Goal: Task Accomplishment & Management: Manage account settings

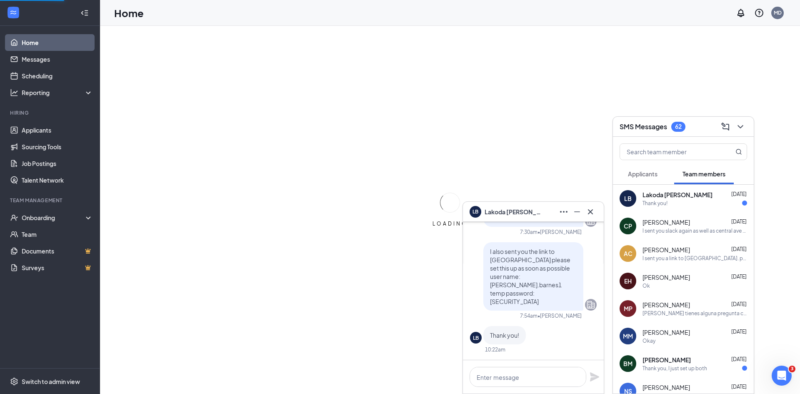
click at [590, 208] on icon "Cross" at bounding box center [590, 212] width 10 height 10
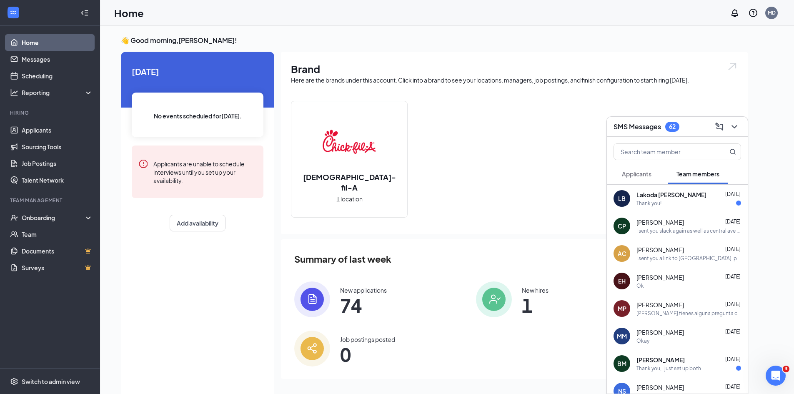
click at [734, 128] on icon "ChevronDown" at bounding box center [733, 126] width 5 height 3
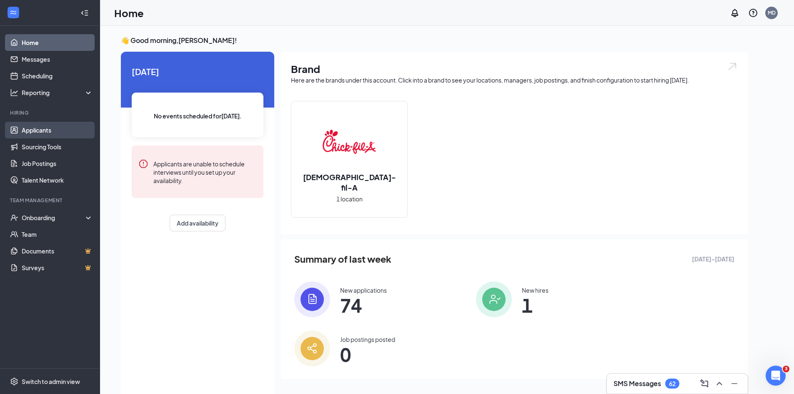
click at [48, 125] on link "Applicants" at bounding box center [57, 130] width 71 height 17
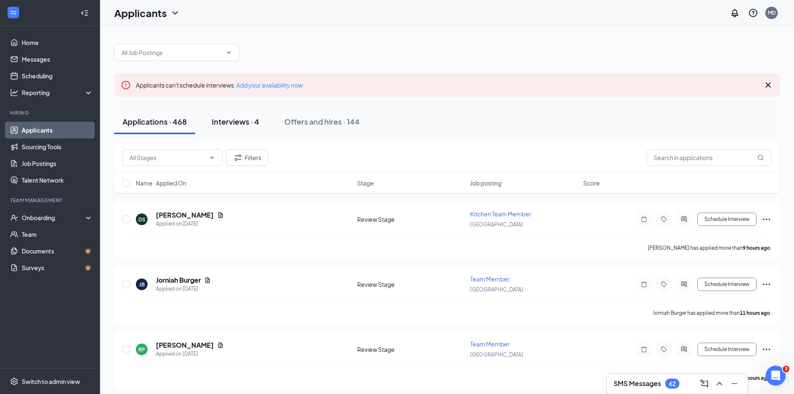
click at [230, 123] on div "Interviews · 4" at bounding box center [236, 121] width 48 height 10
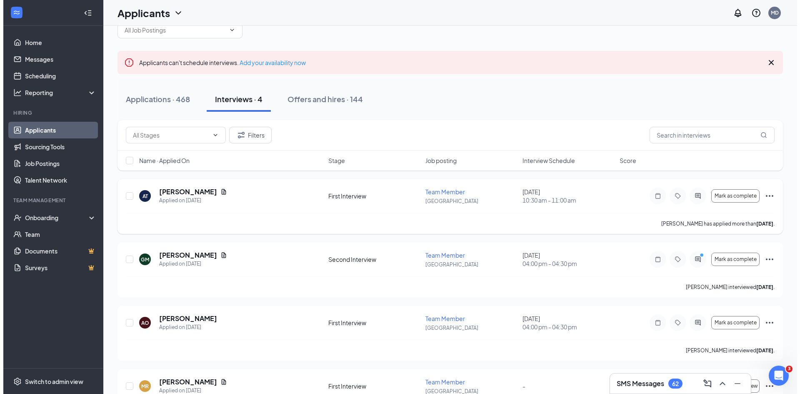
scroll to position [42, 0]
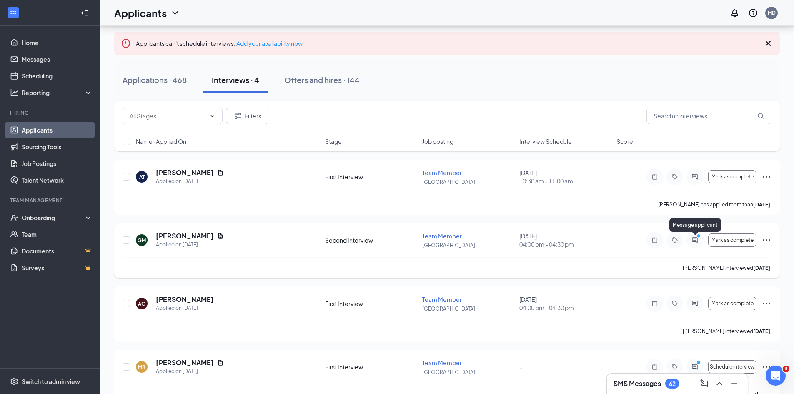
click at [693, 241] on icon "ActiveChat" at bounding box center [695, 240] width 10 height 7
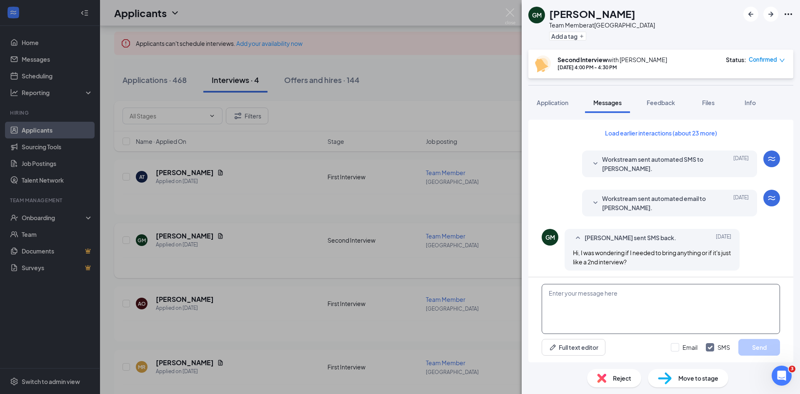
click at [637, 317] on textarea at bounding box center [661, 309] width 238 height 50
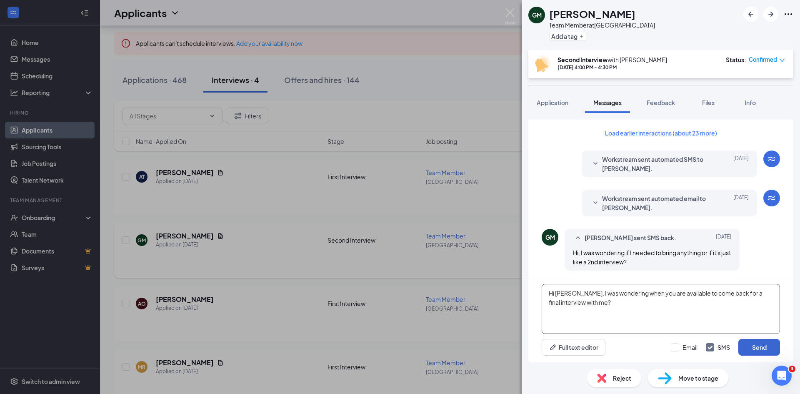
type textarea "Hi Grayson, I was wondering when you are available to come back for a final int…"
click at [778, 341] on button "Send" at bounding box center [759, 347] width 42 height 17
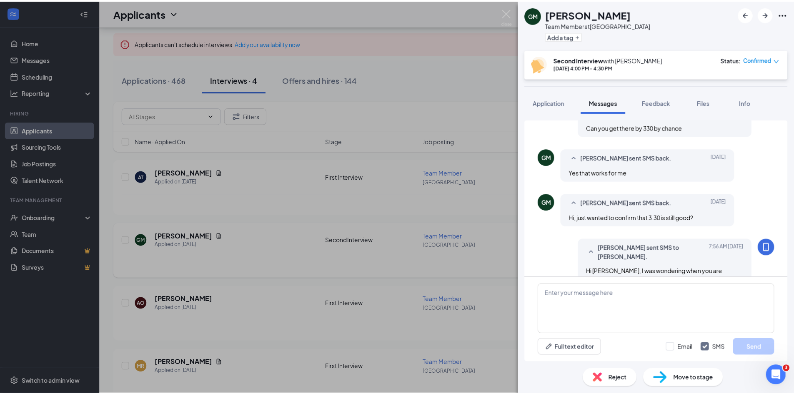
scroll to position [413, 0]
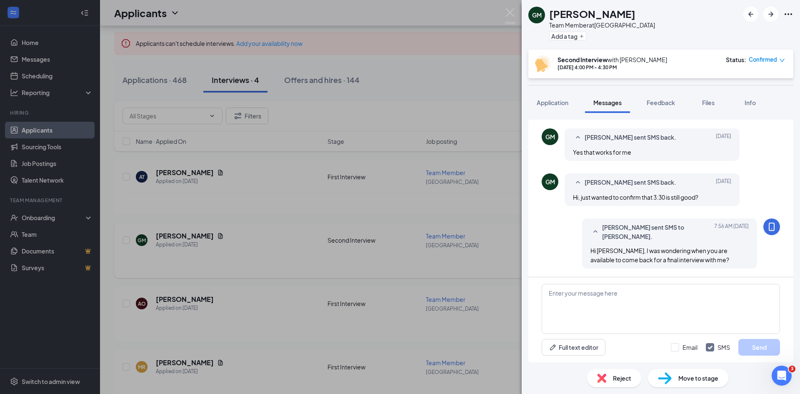
click at [501, 13] on div "GM Grayson Maik Team Member at Alico Road Add a tag Second Interview with Makay…" at bounding box center [400, 197] width 800 height 394
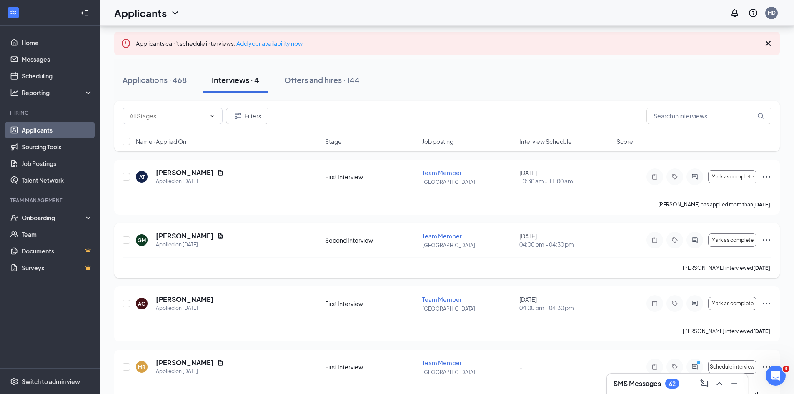
click at [513, 8] on div "Applicants MD" at bounding box center [447, 13] width 694 height 26
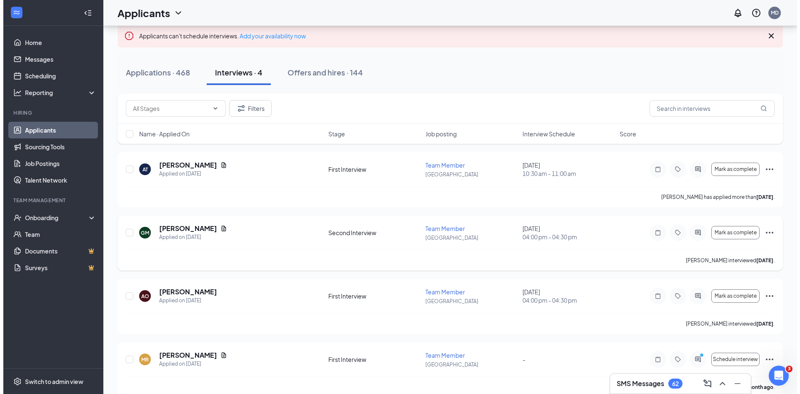
scroll to position [63, 0]
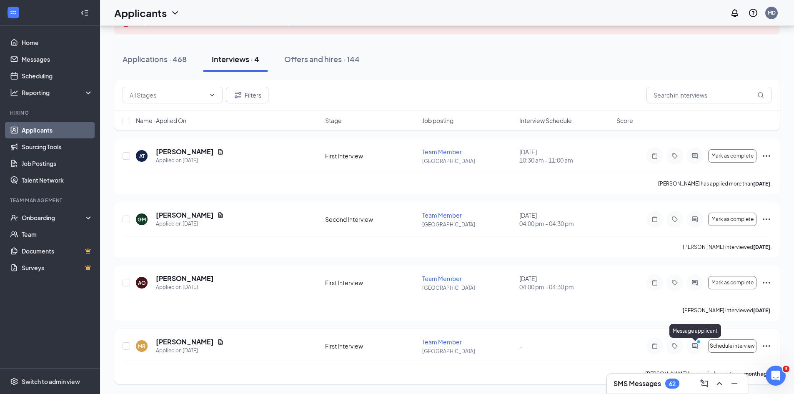
click at [695, 348] on icon "ActiveChat" at bounding box center [695, 346] width 10 height 7
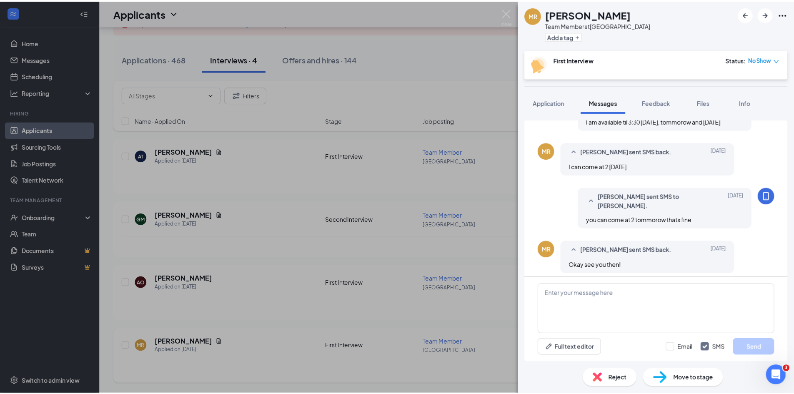
scroll to position [362, 0]
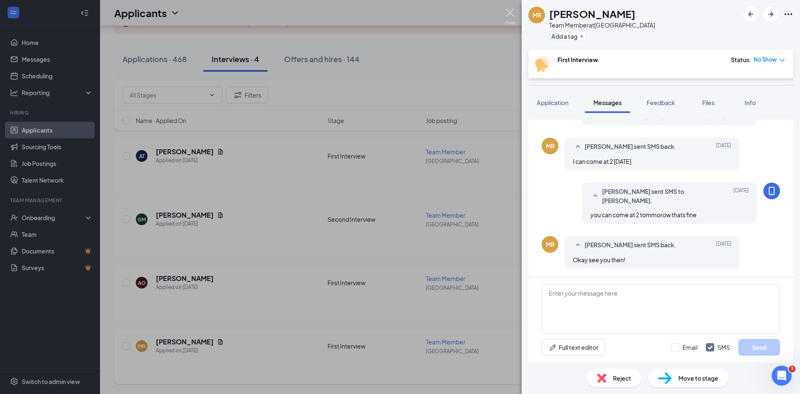
click at [506, 12] on img at bounding box center [510, 16] width 10 height 16
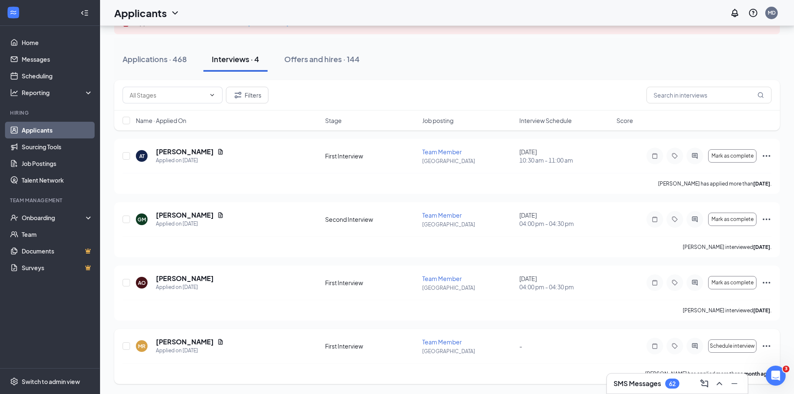
click at [764, 350] on icon "Ellipses" at bounding box center [766, 346] width 10 height 10
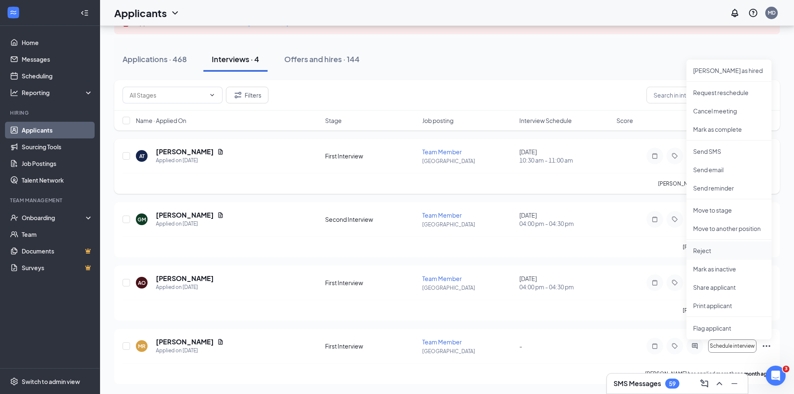
click at [710, 253] on p "Reject" at bounding box center [729, 250] width 72 height 8
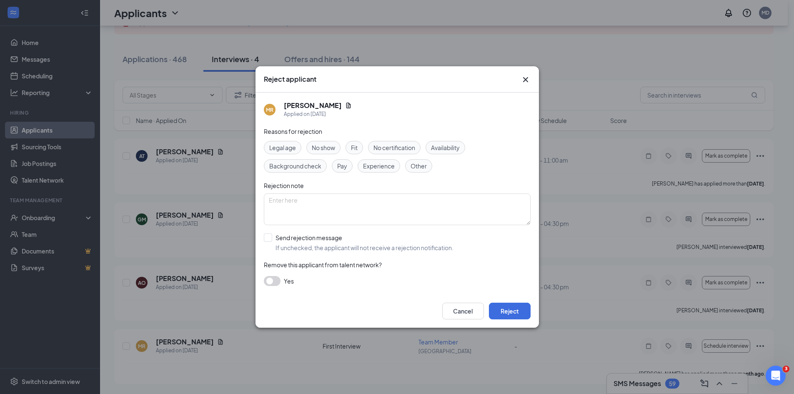
click at [363, 148] on div "Fit" at bounding box center [354, 147] width 18 height 13
click at [270, 240] on input "Send rejection message If unchecked, the applicant will not receive a rejection…" at bounding box center [359, 242] width 190 height 18
checkbox input "true"
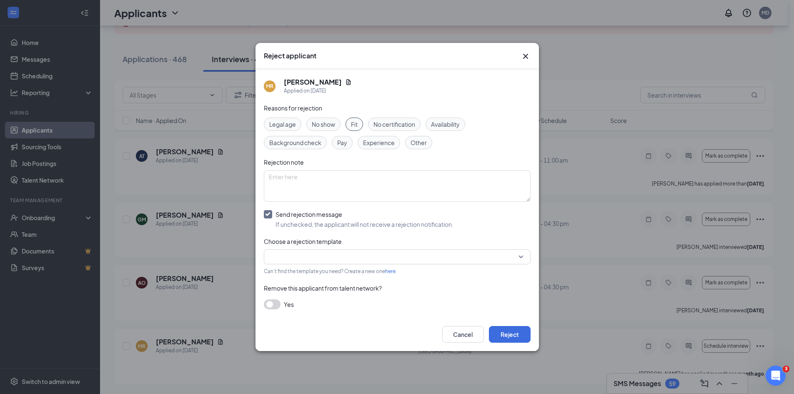
click at [275, 302] on button "button" at bounding box center [272, 304] width 17 height 10
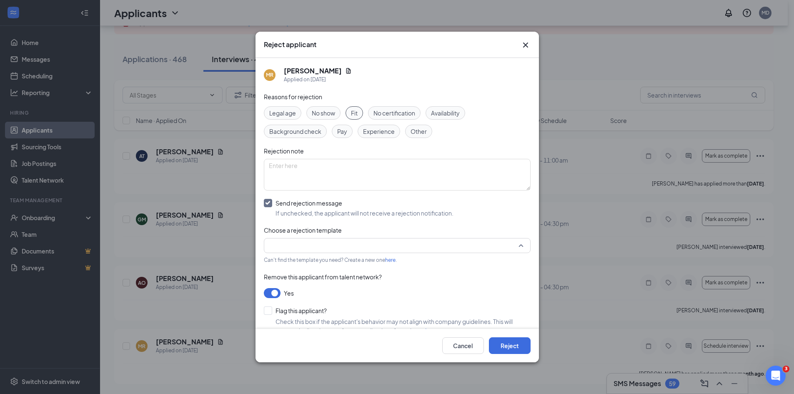
click at [304, 245] on input "search" at bounding box center [394, 245] width 251 height 14
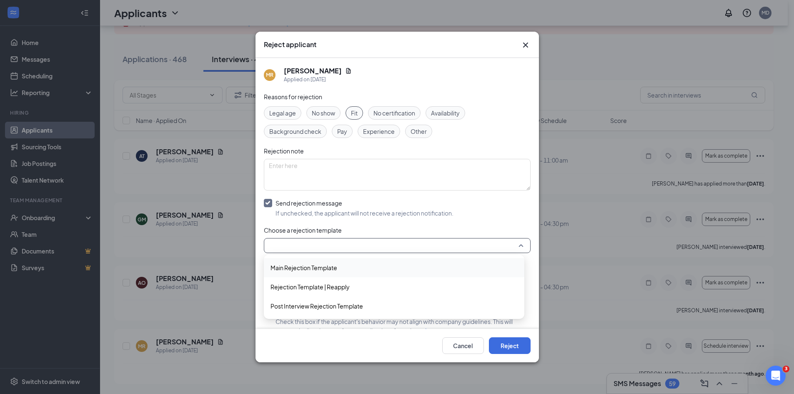
click at [304, 268] on span "Main Rejection Template" at bounding box center [303, 267] width 67 height 9
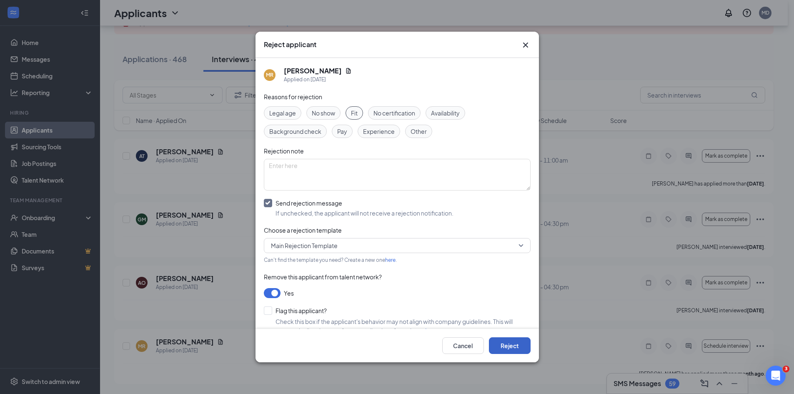
click at [504, 347] on button "Reject" at bounding box center [510, 345] width 42 height 17
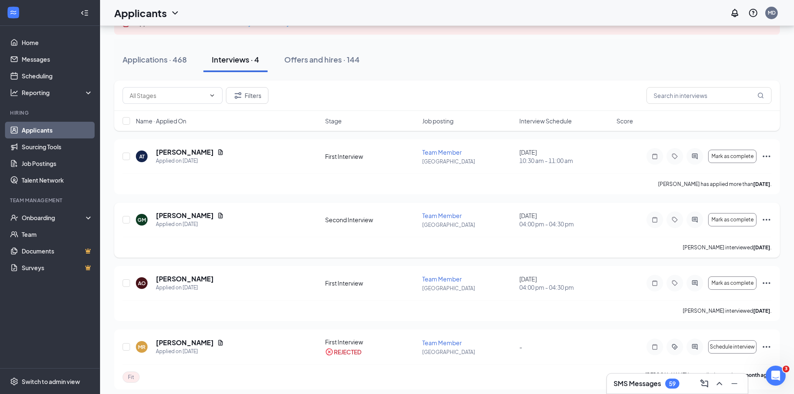
scroll to position [68, 0]
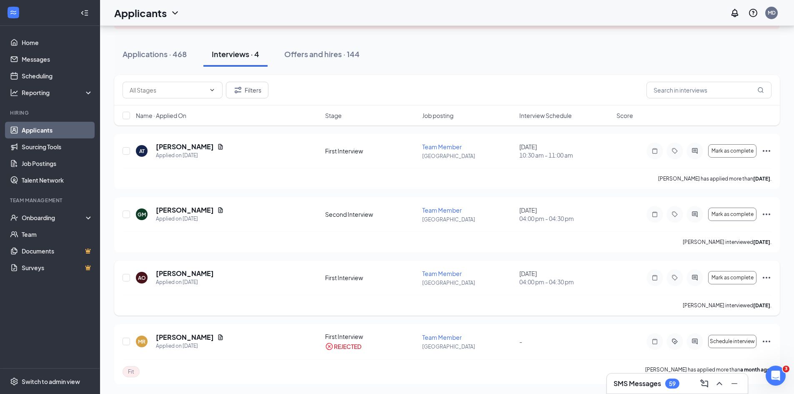
click at [767, 274] on icon "Ellipses" at bounding box center [766, 278] width 10 height 10
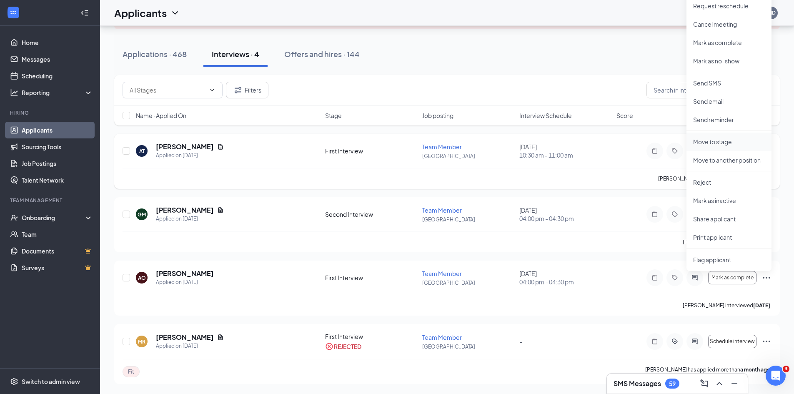
click at [735, 148] on li "Move to stage" at bounding box center [728, 142] width 85 height 18
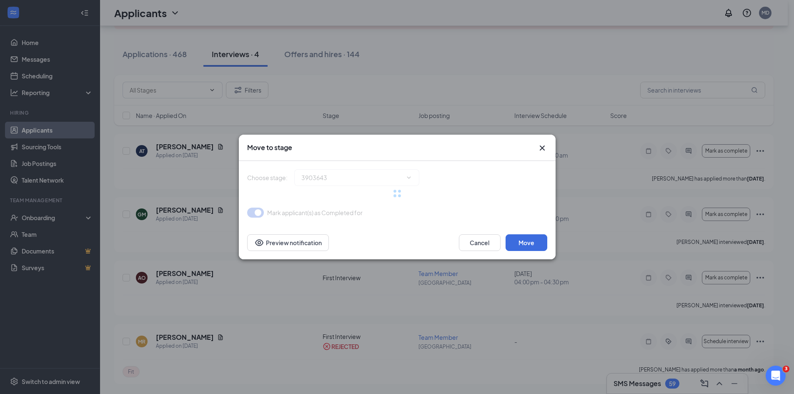
type input "Second Interview (next stage)"
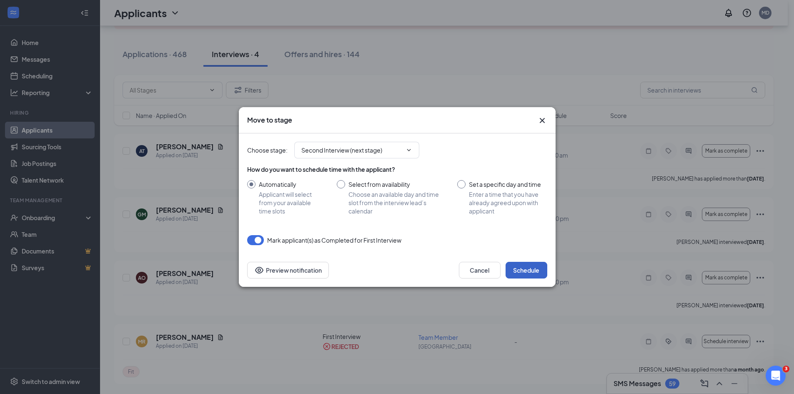
click at [532, 273] on button "Schedule" at bounding box center [526, 270] width 42 height 17
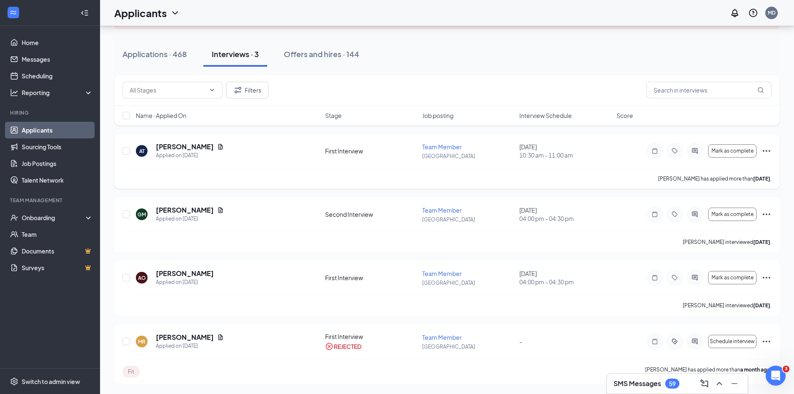
scroll to position [0, 0]
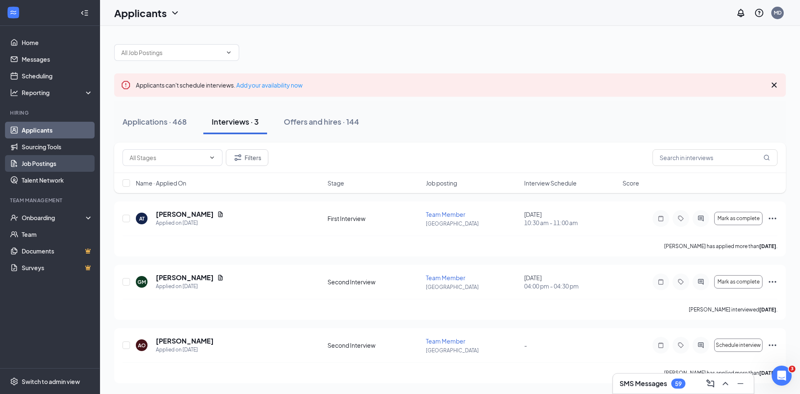
drag, startPoint x: 46, startPoint y: 162, endPoint x: 50, endPoint y: 164, distance: 4.3
click at [46, 162] on link "Job Postings" at bounding box center [57, 163] width 71 height 17
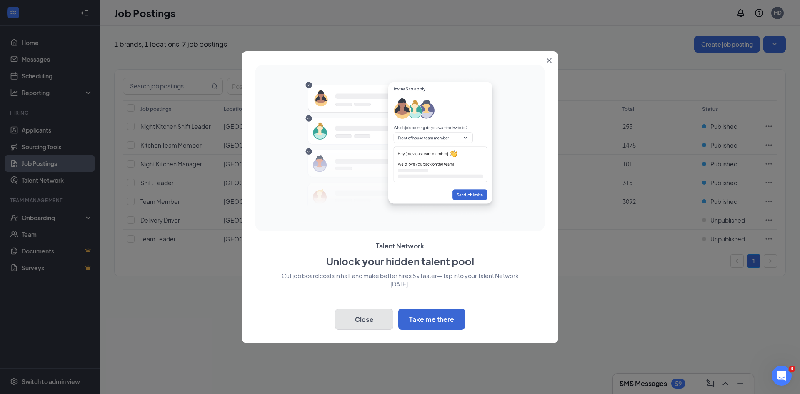
click at [384, 319] on button "Close" at bounding box center [364, 319] width 58 height 21
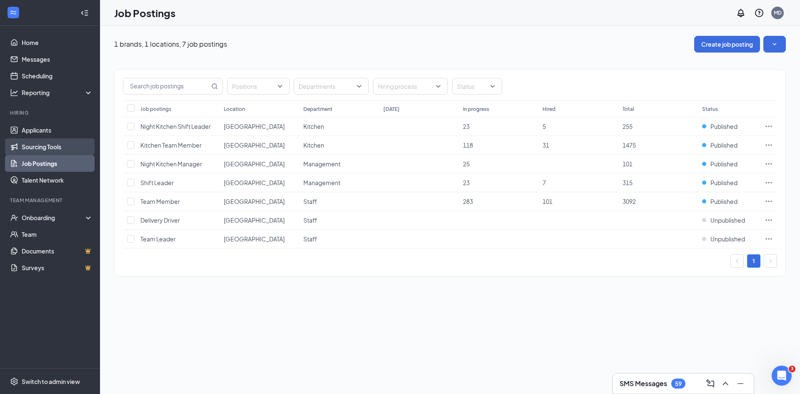
click at [58, 145] on link "Sourcing Tools" at bounding box center [57, 146] width 71 height 17
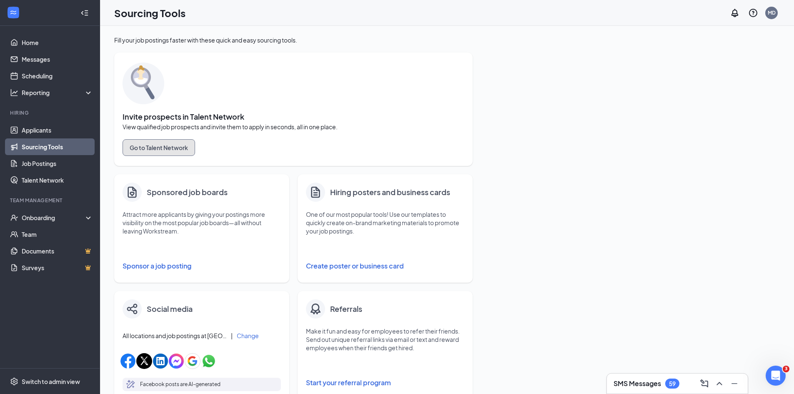
click at [166, 150] on button "Go to Talent Network" at bounding box center [159, 147] width 73 height 17
click at [49, 218] on div "Onboarding" at bounding box center [54, 217] width 64 height 8
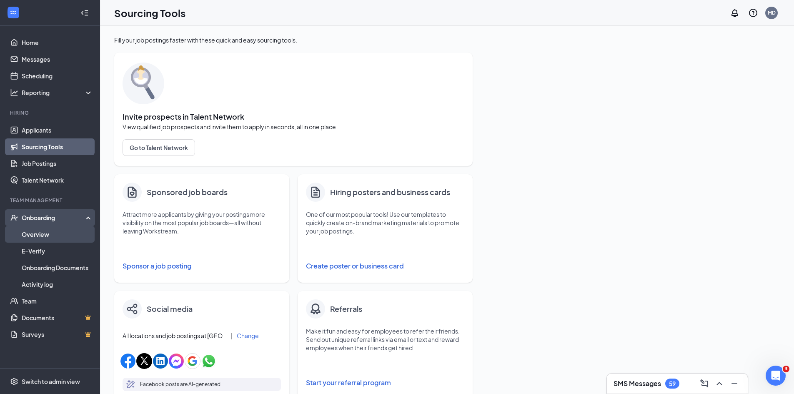
click at [51, 233] on link "Overview" at bounding box center [57, 234] width 71 height 17
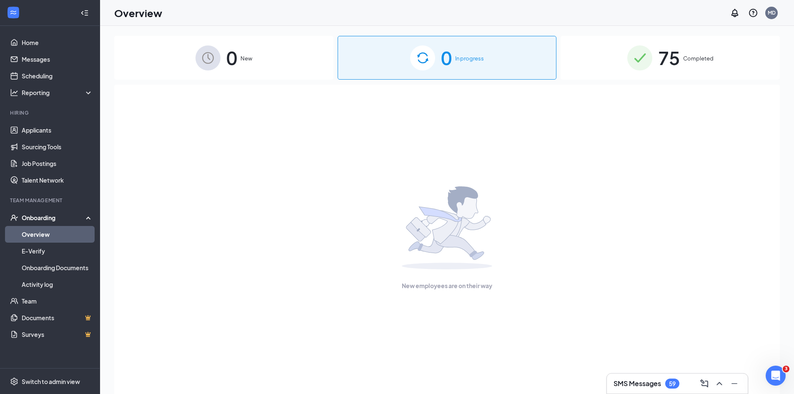
click at [649, 67] on img at bounding box center [639, 57] width 25 height 25
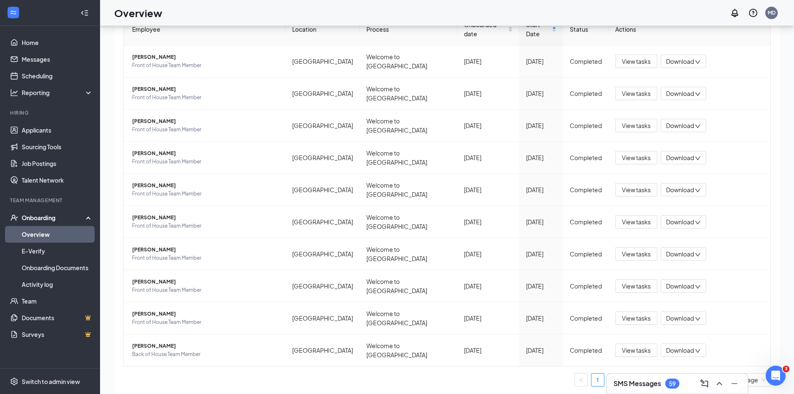
scroll to position [38, 0]
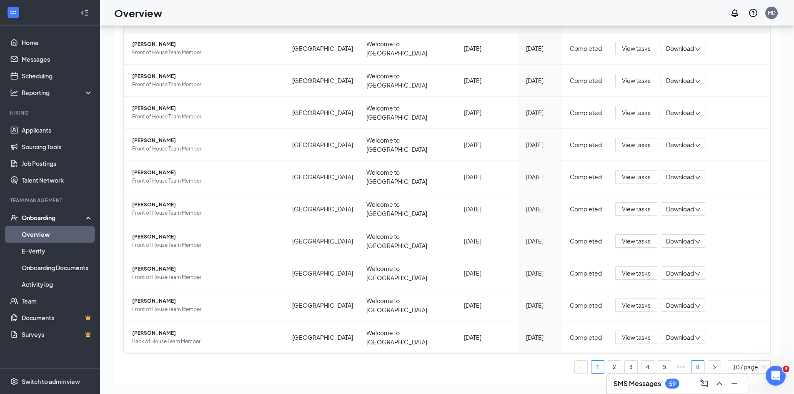
click at [694, 360] on link "8" at bounding box center [697, 366] width 13 height 13
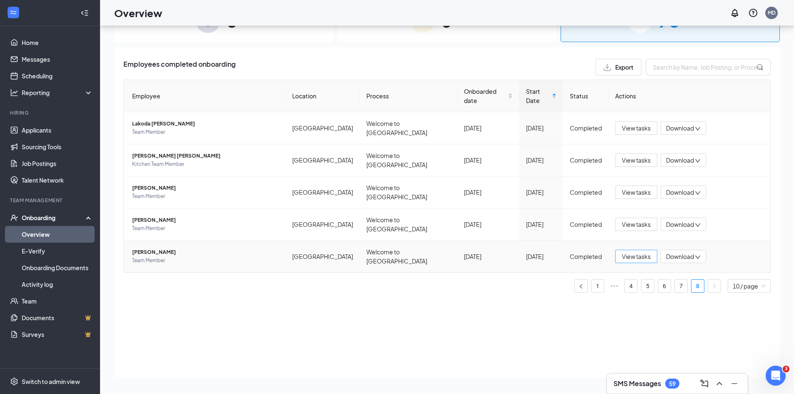
click at [642, 252] on span "View tasks" at bounding box center [636, 256] width 29 height 9
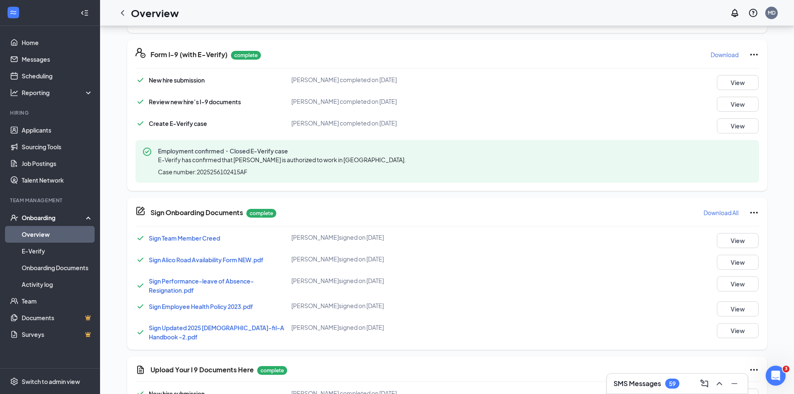
scroll to position [333, 0]
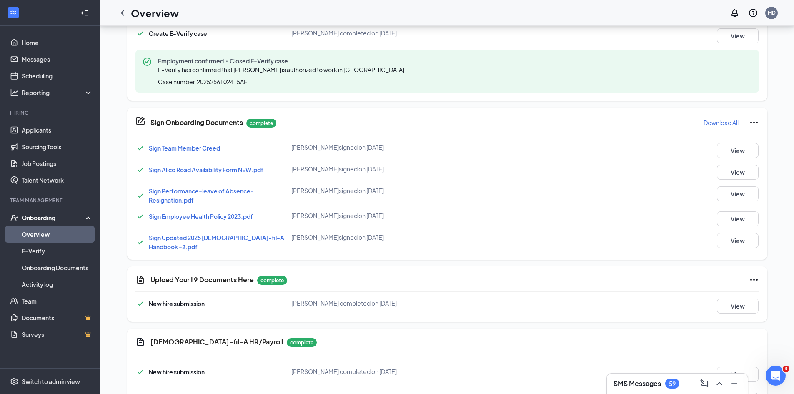
click at [158, 170] on span "Sign Alico Road Availability Form NEW.pdf" at bounding box center [206, 170] width 115 height 8
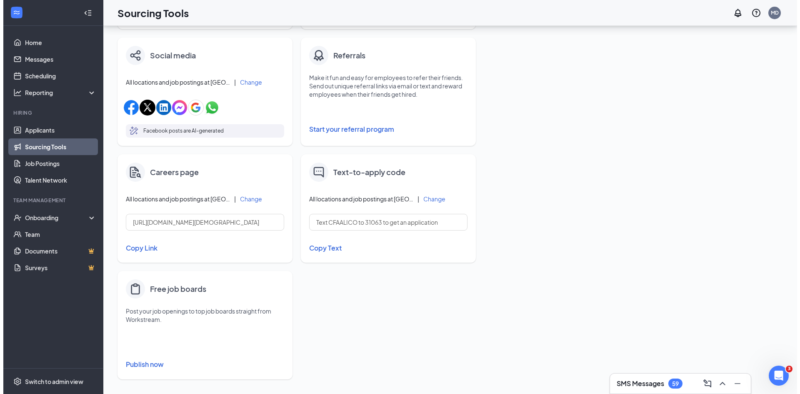
scroll to position [257, 0]
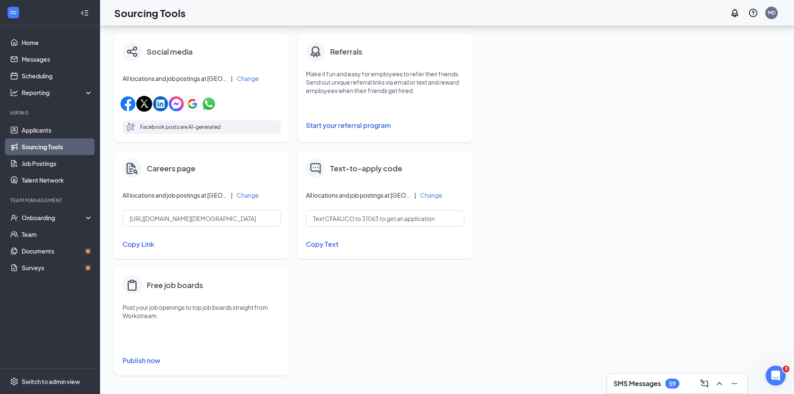
click at [153, 362] on button "Publish now" at bounding box center [202, 360] width 158 height 13
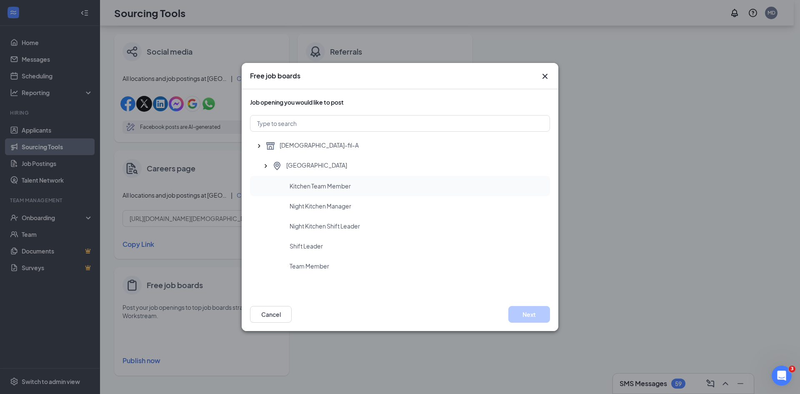
click at [315, 193] on div "Kitchen Team Member" at bounding box center [400, 186] width 300 height 20
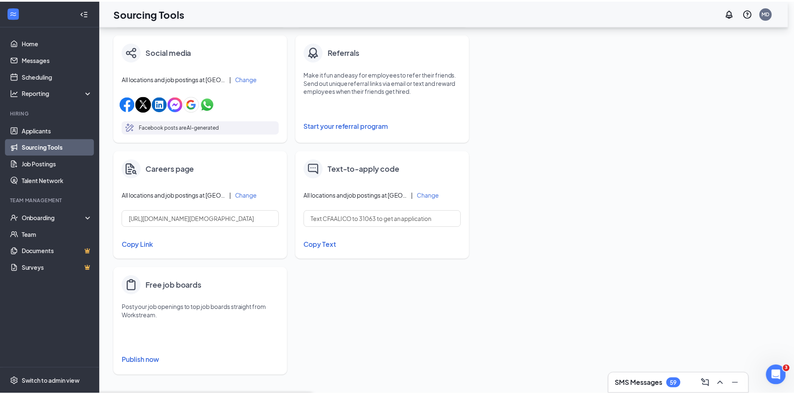
scroll to position [0, 0]
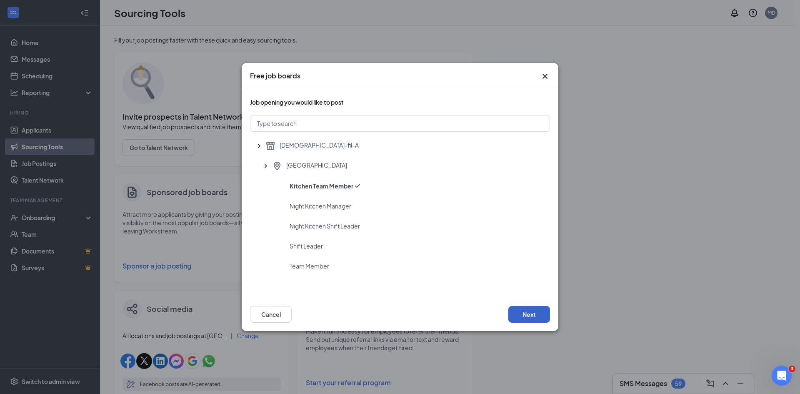
click at [540, 313] on button "Next" at bounding box center [529, 314] width 42 height 17
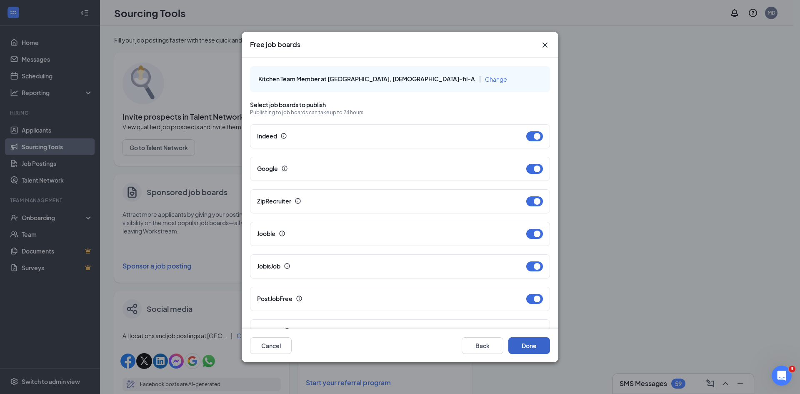
click at [529, 345] on button "Done" at bounding box center [529, 345] width 42 height 17
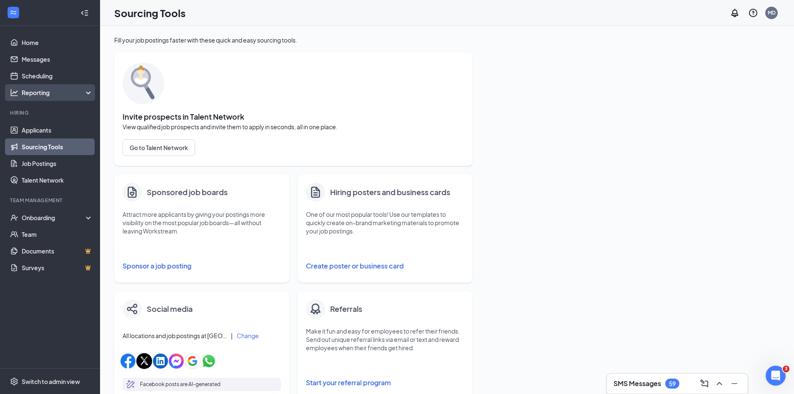
click at [39, 89] on div "Reporting" at bounding box center [58, 92] width 72 height 8
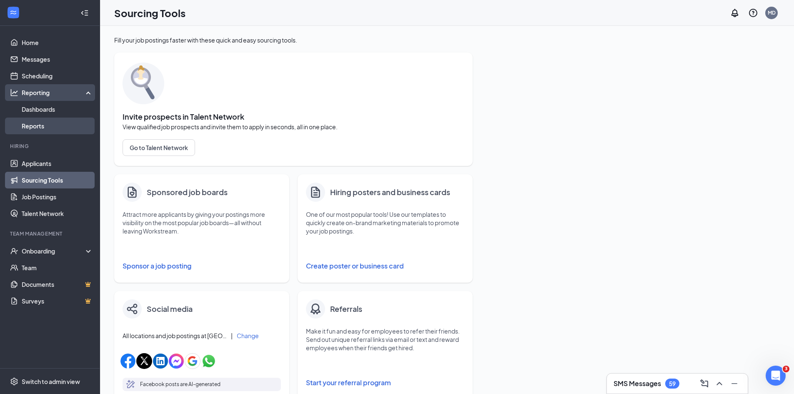
click at [45, 121] on link "Reports" at bounding box center [57, 126] width 71 height 17
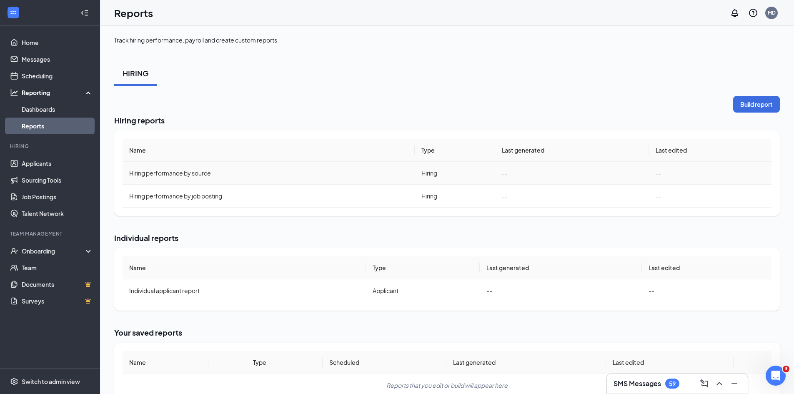
scroll to position [21, 0]
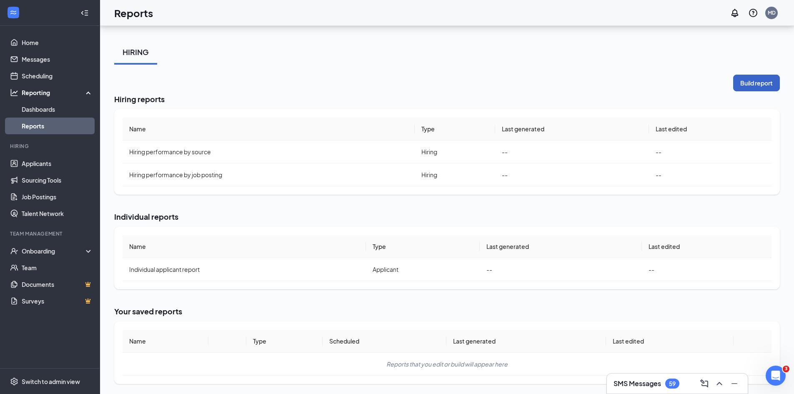
click at [750, 78] on button "Build report" at bounding box center [756, 83] width 47 height 17
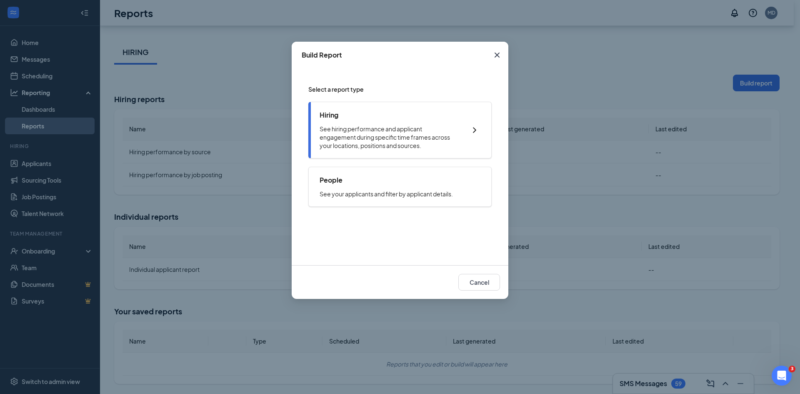
click at [416, 140] on p "See hiring performance and applicant engagement during specific time frames acr…" at bounding box center [389, 137] width 138 height 25
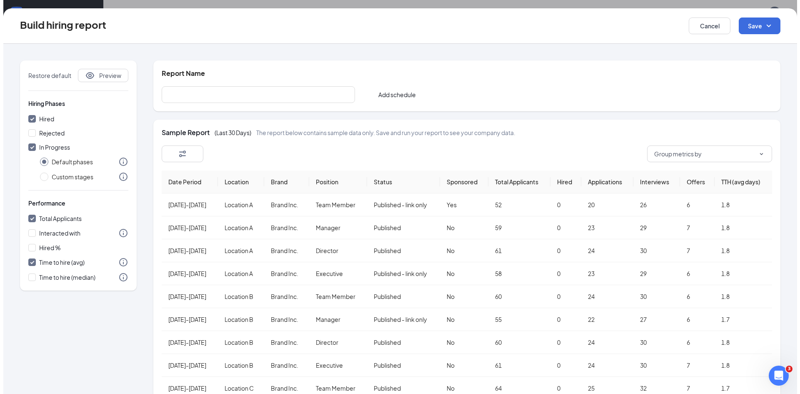
scroll to position [0, 0]
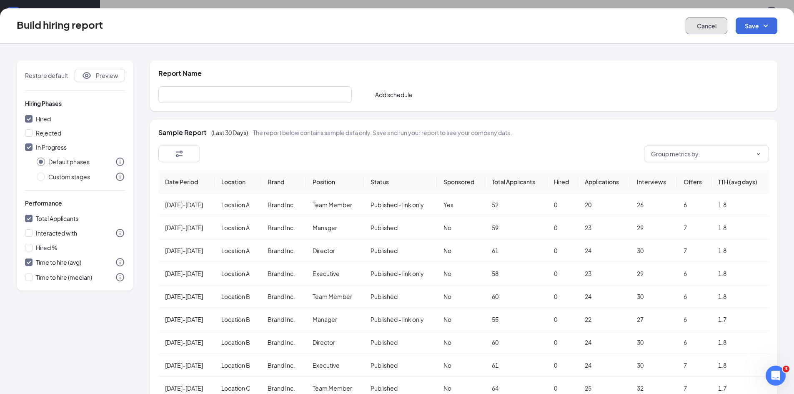
drag, startPoint x: 710, startPoint y: 27, endPoint x: 653, endPoint y: 33, distance: 57.0
click at [709, 27] on button "Cancel" at bounding box center [706, 26] width 42 height 17
checkbox input "false"
radio input "false"
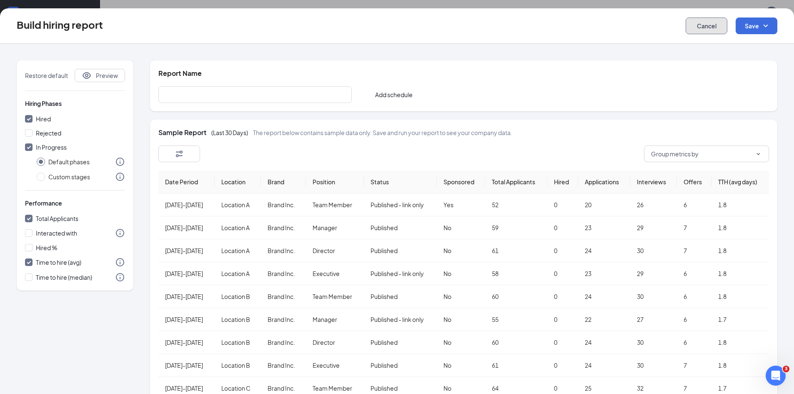
checkbox input "false"
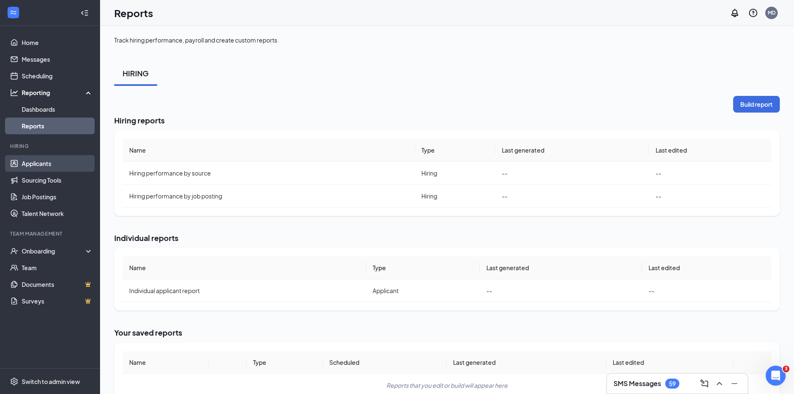
click at [52, 163] on link "Applicants" at bounding box center [57, 163] width 71 height 17
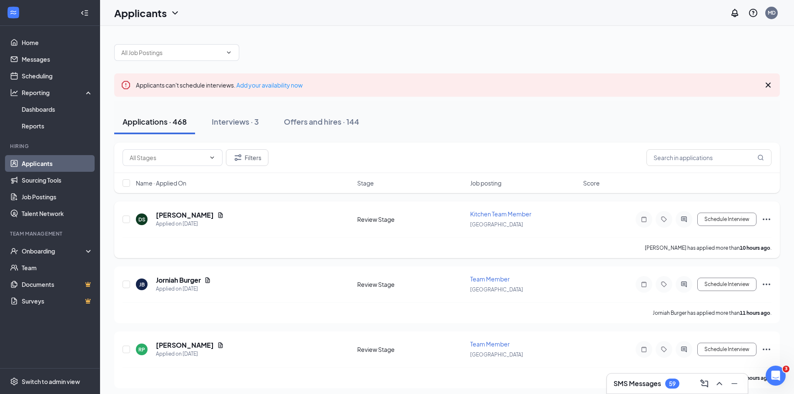
click at [487, 218] on div "Kitchen Team Member" at bounding box center [524, 214] width 108 height 8
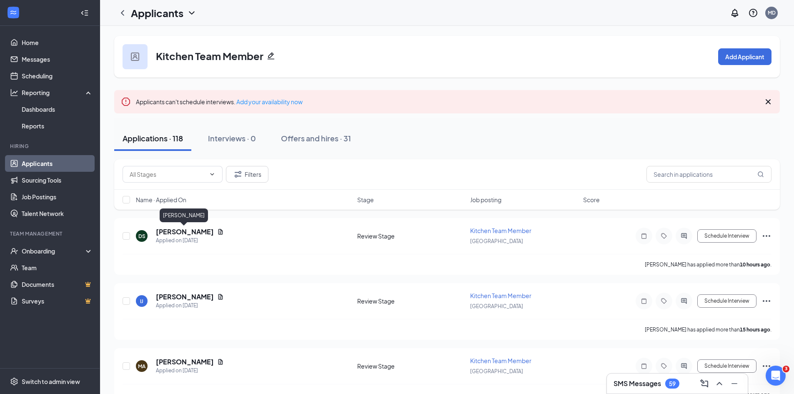
click at [167, 221] on div "[PERSON_NAME]" at bounding box center [184, 215] width 48 height 14
click at [171, 230] on h5 "[PERSON_NAME]" at bounding box center [185, 231] width 58 height 9
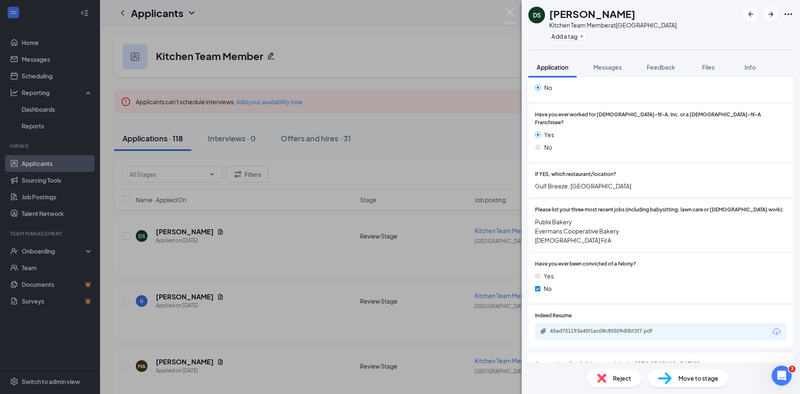
scroll to position [208, 0]
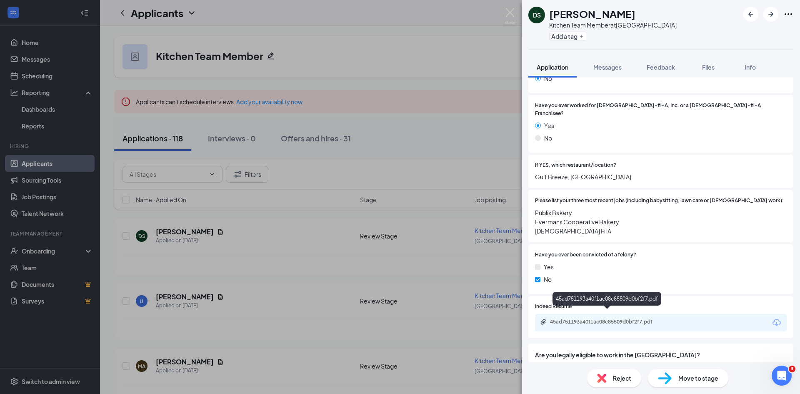
click at [618, 318] on div "45ad751193a40f1ac08c85509d0bf2f7.pdf" at bounding box center [608, 321] width 117 height 7
click at [676, 379] on div "Move to stage" at bounding box center [688, 378] width 80 height 18
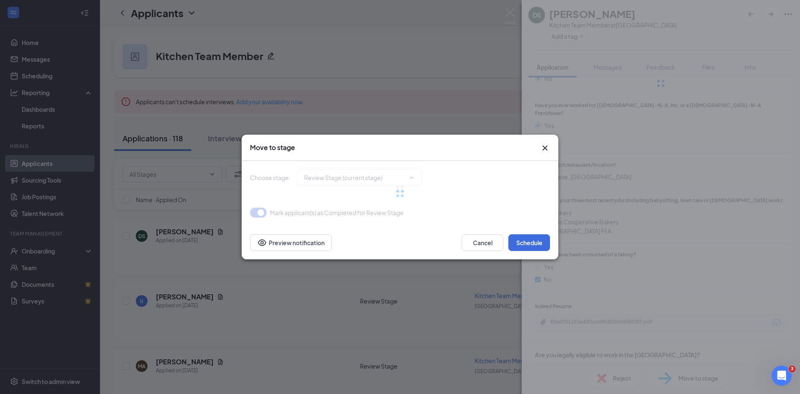
type input "First Interview (next stage)"
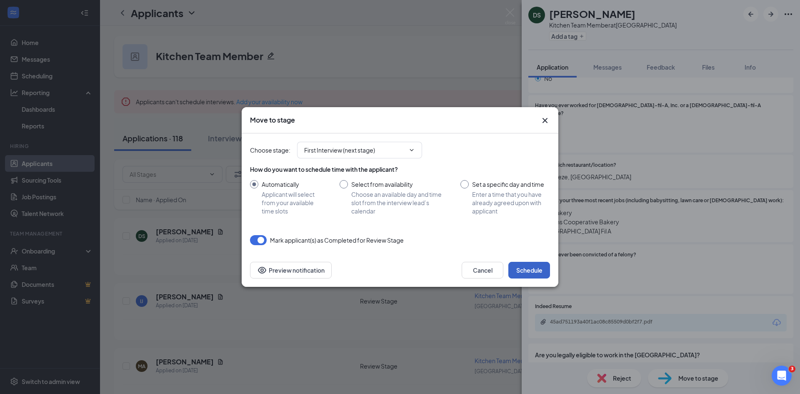
click at [531, 263] on button "Schedule" at bounding box center [529, 270] width 42 height 17
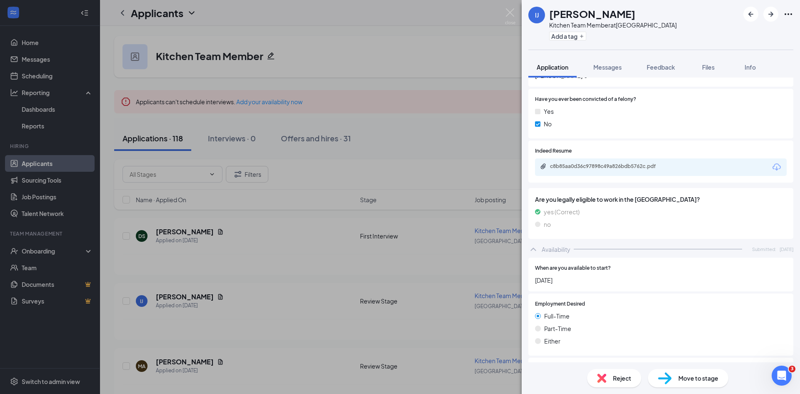
scroll to position [513, 0]
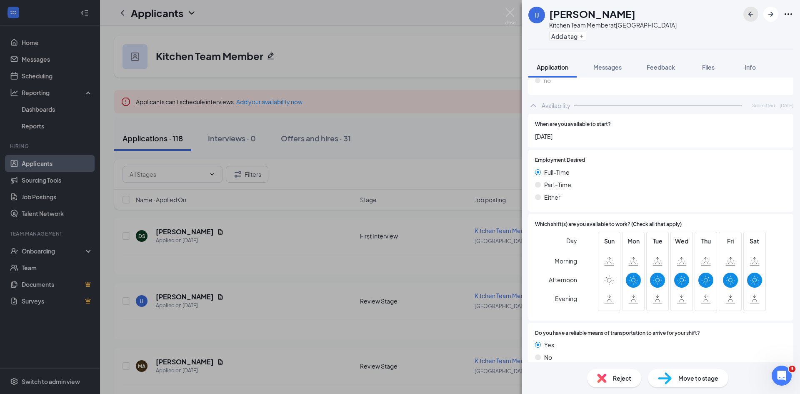
click at [754, 14] on icon "ArrowLeftNew" at bounding box center [751, 14] width 10 height 10
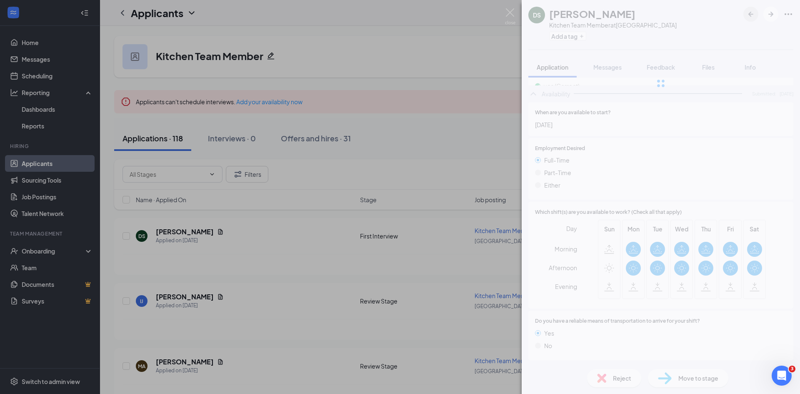
scroll to position [490, 0]
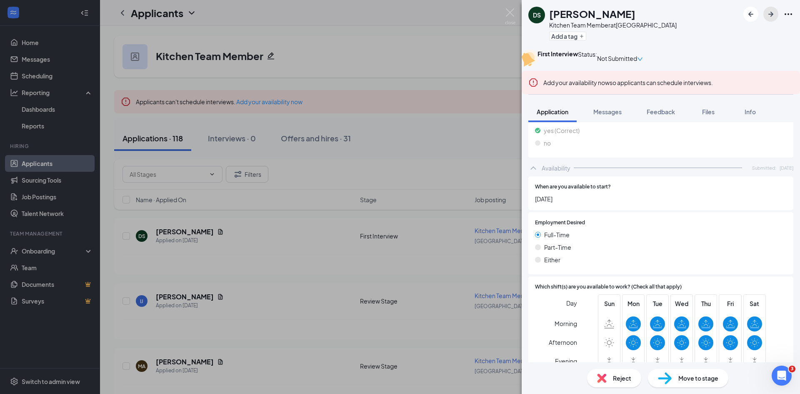
click at [769, 16] on icon "ArrowRight" at bounding box center [771, 14] width 10 height 10
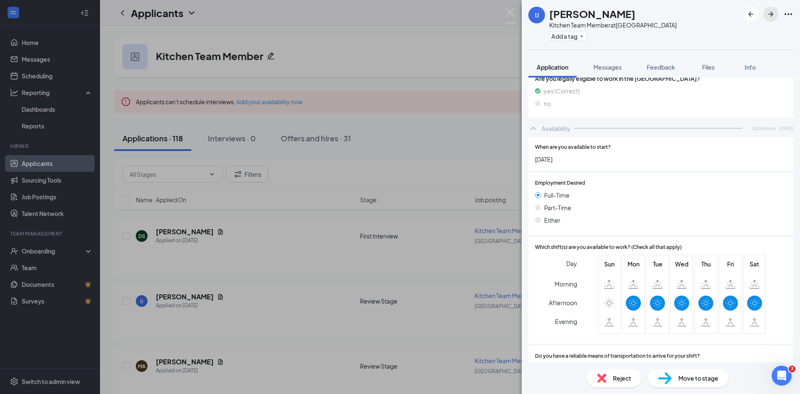
click at [773, 18] on icon "ArrowRight" at bounding box center [771, 14] width 10 height 10
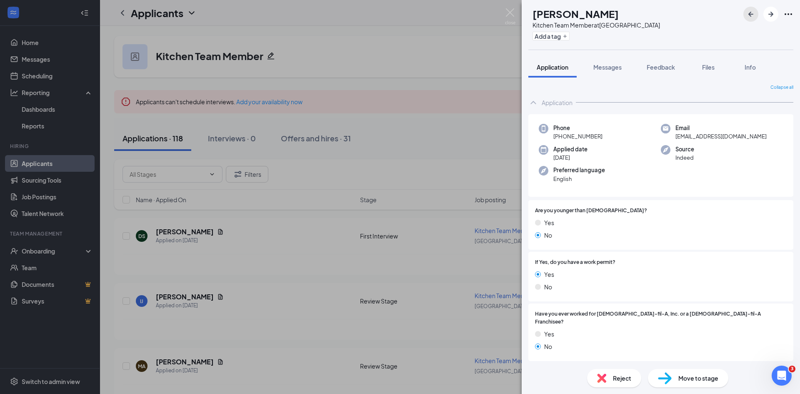
click at [751, 16] on icon "ArrowLeftNew" at bounding box center [750, 14] width 5 height 5
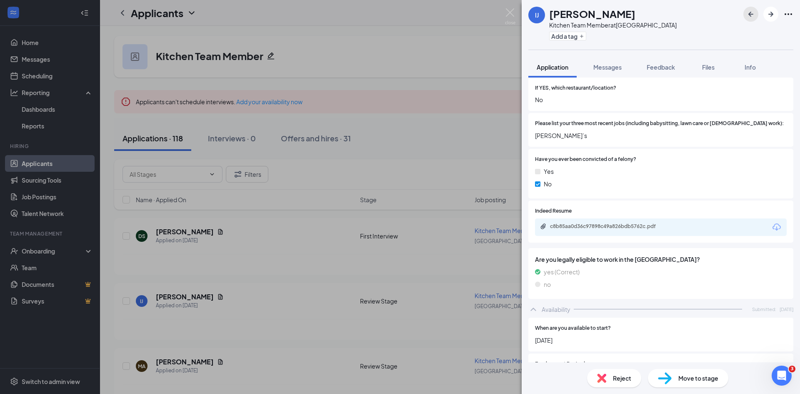
scroll to position [308, 0]
click at [630, 223] on div "c8b85aa0d36c97898c49a826bdb5762c.pdf" at bounding box center [608, 226] width 117 height 7
click at [690, 383] on div "Move to stage" at bounding box center [688, 378] width 80 height 18
type input "First Interview (next stage)"
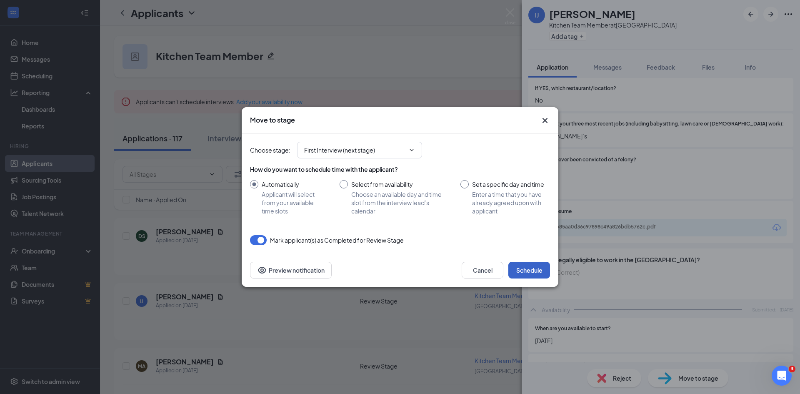
click at [543, 270] on button "Schedule" at bounding box center [529, 270] width 42 height 17
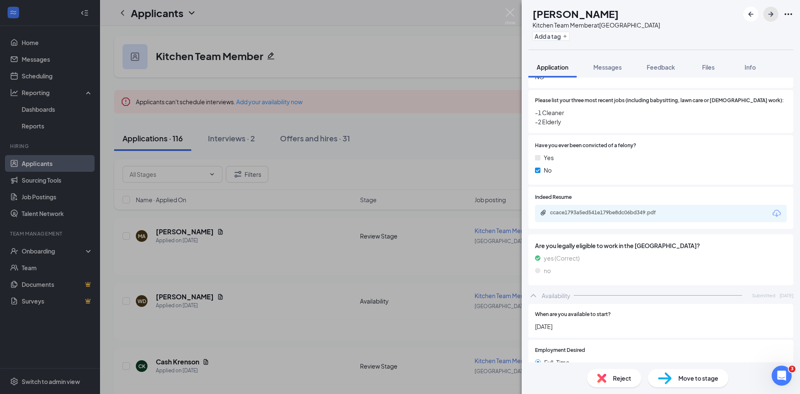
click at [770, 10] on icon "ArrowRight" at bounding box center [771, 14] width 10 height 10
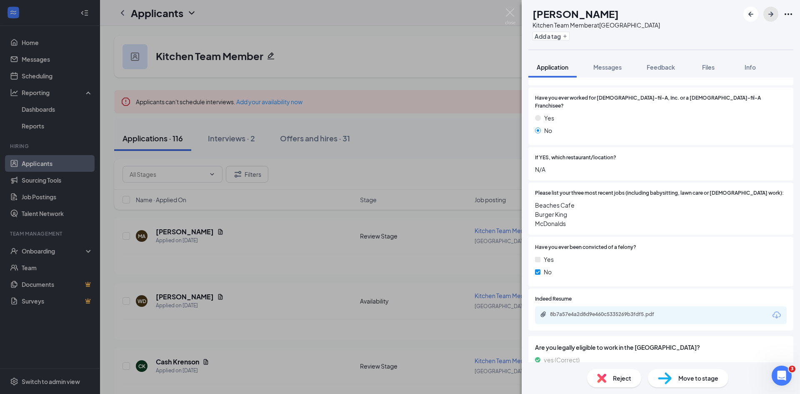
scroll to position [168, 0]
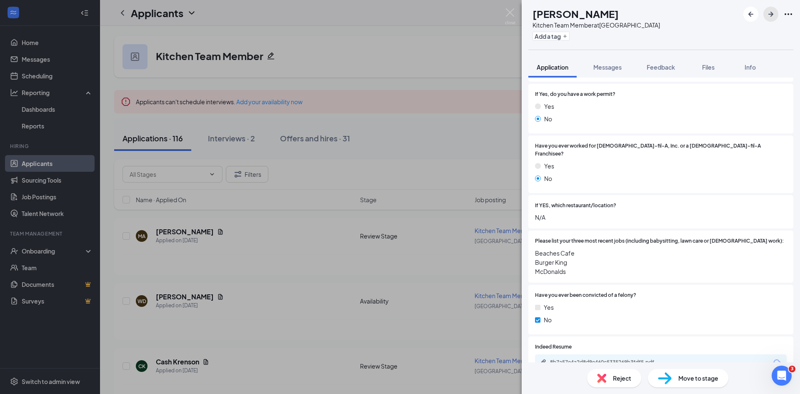
click at [768, 14] on icon "ArrowRight" at bounding box center [771, 14] width 10 height 10
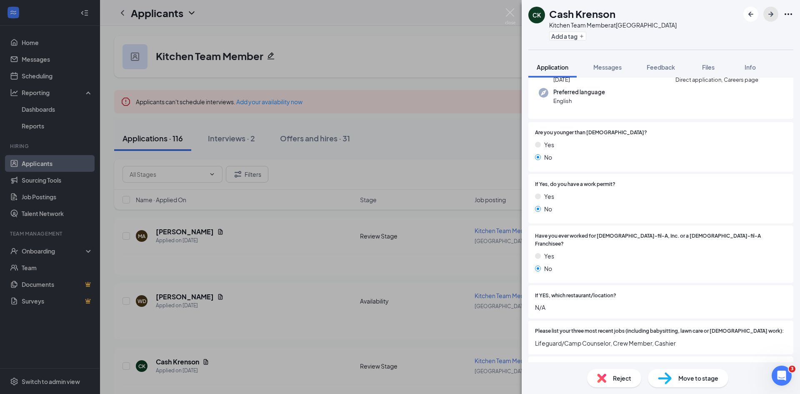
scroll to position [100, 0]
click at [777, 10] on button "button" at bounding box center [770, 14] width 15 height 15
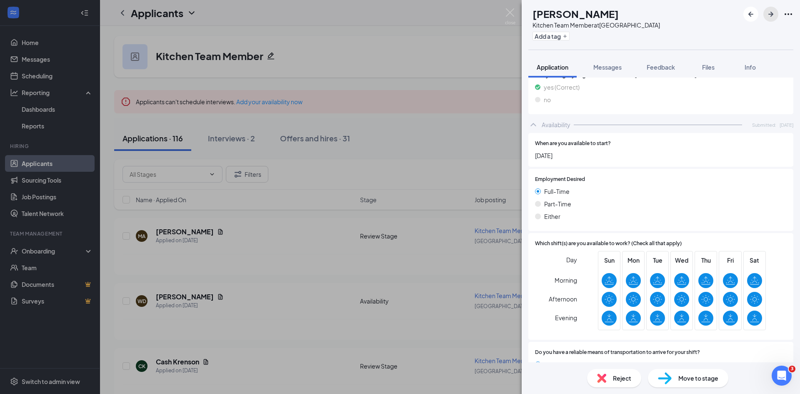
scroll to position [448, 0]
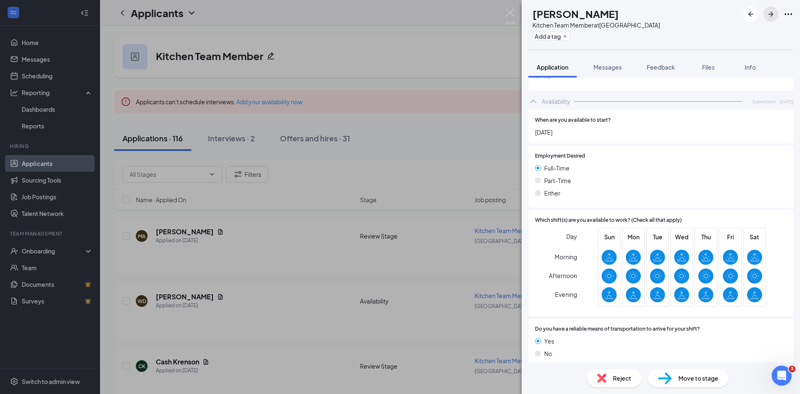
click at [770, 19] on icon "ArrowRight" at bounding box center [771, 14] width 10 height 10
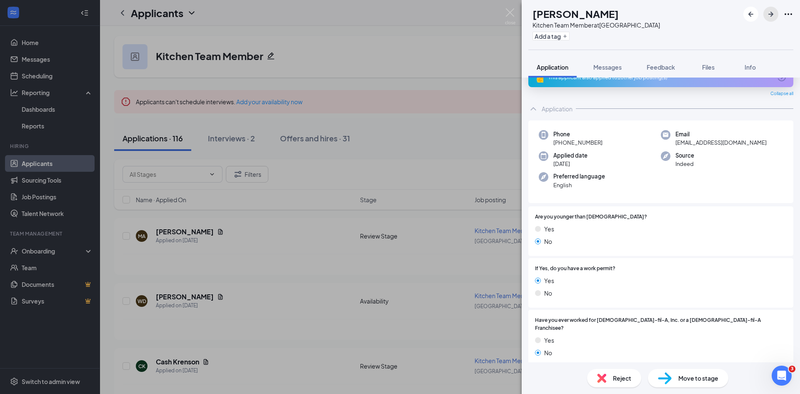
scroll to position [17, 0]
click at [712, 381] on span "Move to stage" at bounding box center [698, 377] width 40 height 9
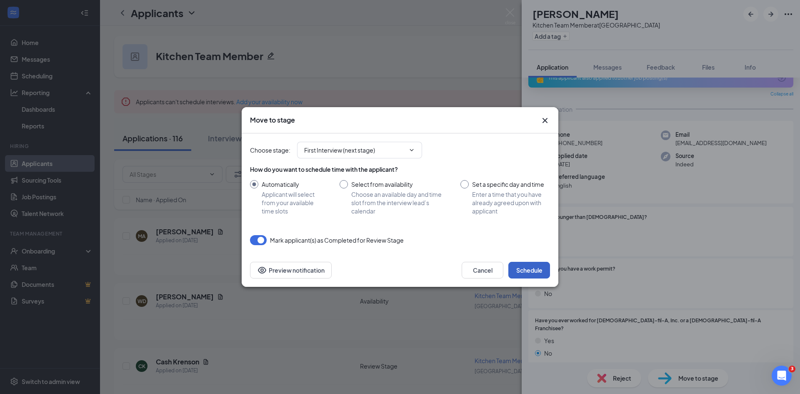
click at [538, 267] on button "Schedule" at bounding box center [529, 270] width 42 height 17
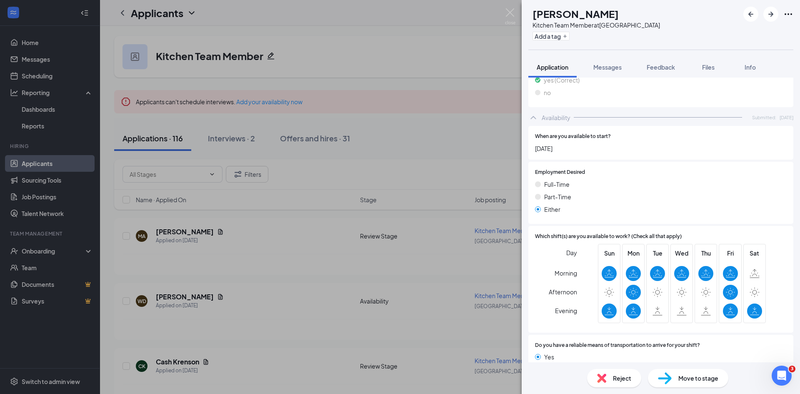
scroll to position [493, 0]
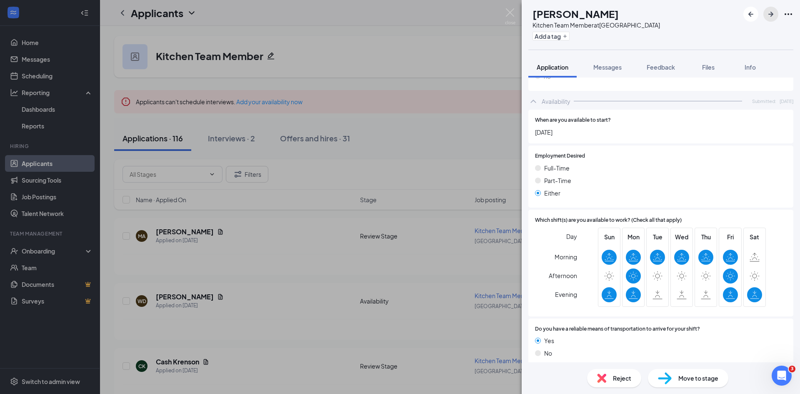
click at [768, 14] on icon "ArrowRight" at bounding box center [771, 14] width 10 height 10
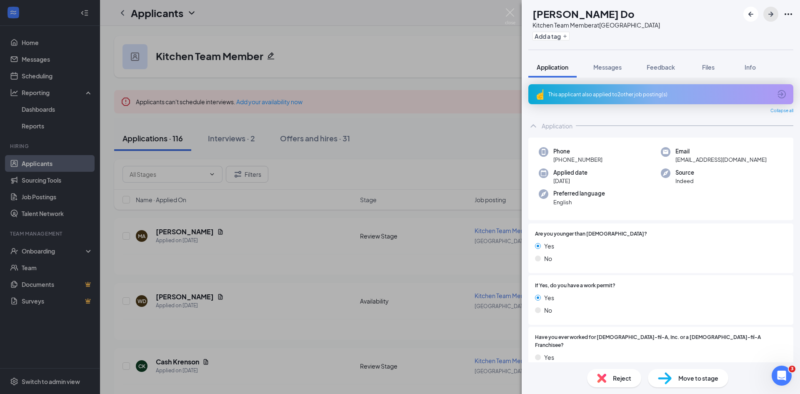
click at [764, 11] on button "button" at bounding box center [770, 14] width 15 height 15
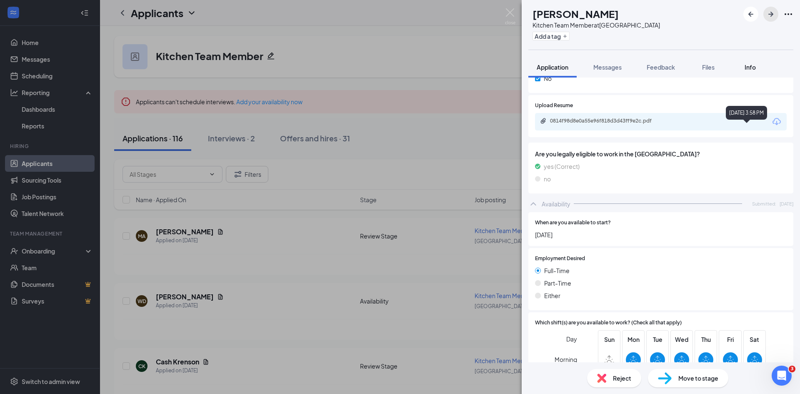
scroll to position [375, 0]
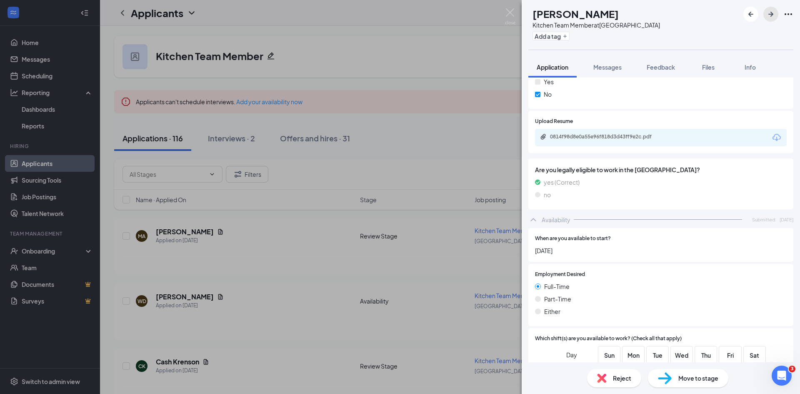
click at [770, 14] on icon "ArrowRight" at bounding box center [770, 14] width 5 height 5
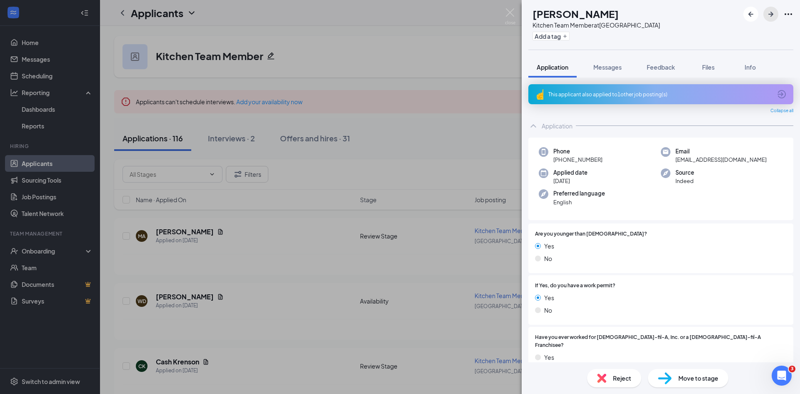
click at [775, 15] on icon "ArrowRight" at bounding box center [771, 14] width 10 height 10
click at [773, 18] on icon "ArrowRight" at bounding box center [771, 14] width 10 height 10
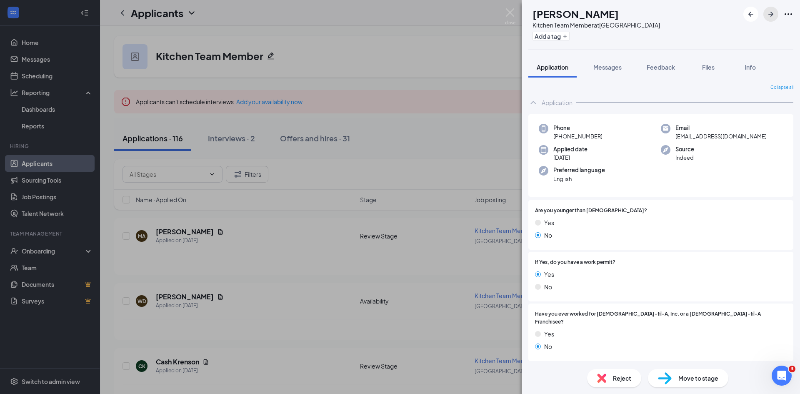
click at [776, 15] on button "button" at bounding box center [770, 14] width 15 height 15
click at [767, 17] on icon "ArrowRight" at bounding box center [771, 14] width 10 height 10
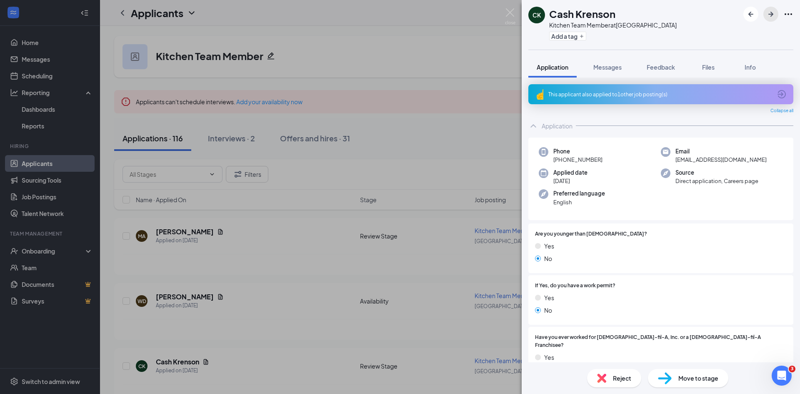
click at [770, 10] on icon "ArrowRight" at bounding box center [771, 14] width 10 height 10
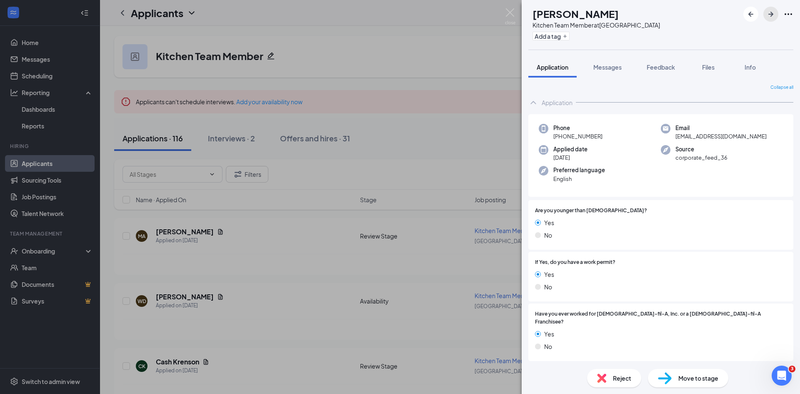
click at [770, 13] on icon "ArrowRight" at bounding box center [771, 14] width 10 height 10
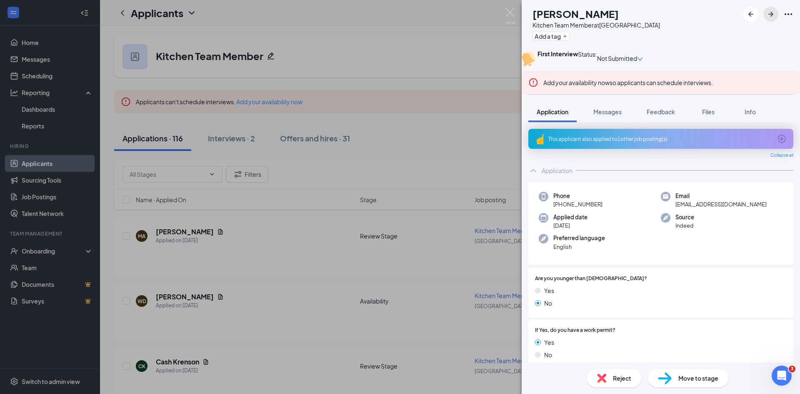
click at [770, 15] on icon "ArrowRight" at bounding box center [771, 14] width 10 height 10
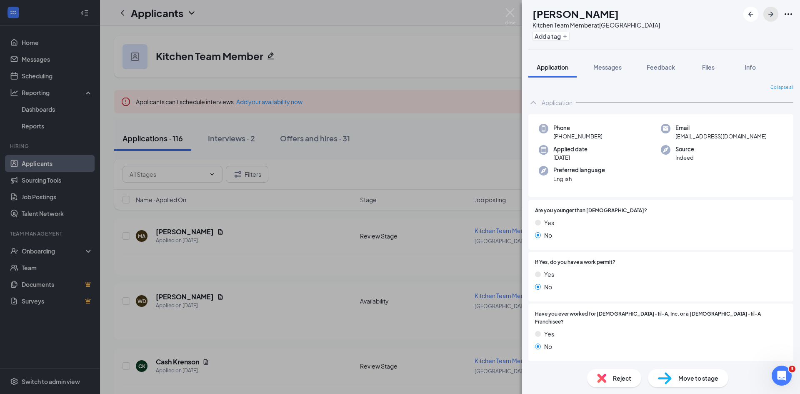
click at [770, 15] on icon "ArrowRight" at bounding box center [771, 14] width 10 height 10
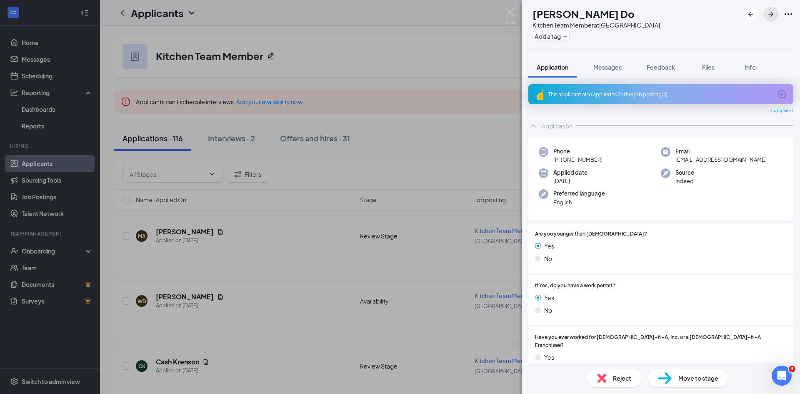
click at [770, 15] on icon "ArrowRight" at bounding box center [771, 14] width 10 height 10
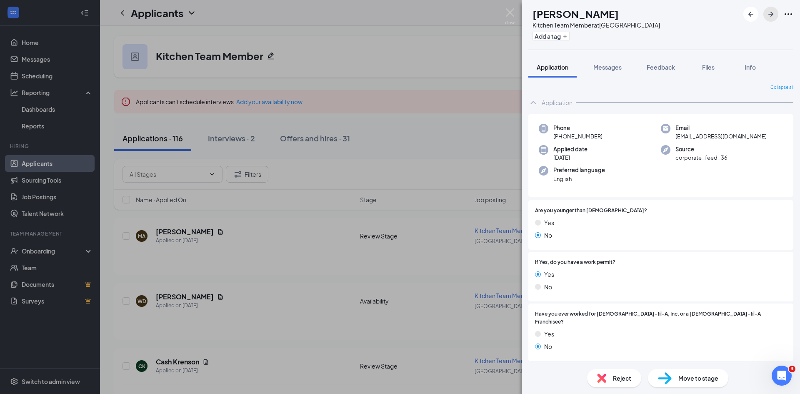
click at [770, 15] on icon "ArrowRight" at bounding box center [771, 14] width 10 height 10
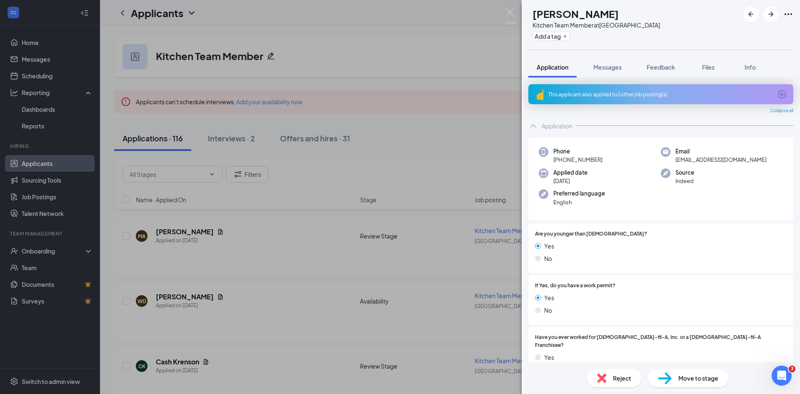
click at [505, 11] on div "FK [PERSON_NAME] Kitchen Team Member at [GEOGRAPHIC_DATA] Add a tag Application…" at bounding box center [400, 197] width 800 height 394
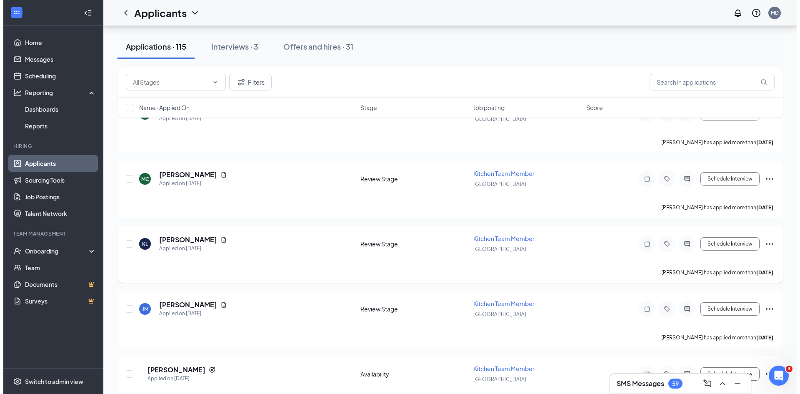
scroll to position [1184, 0]
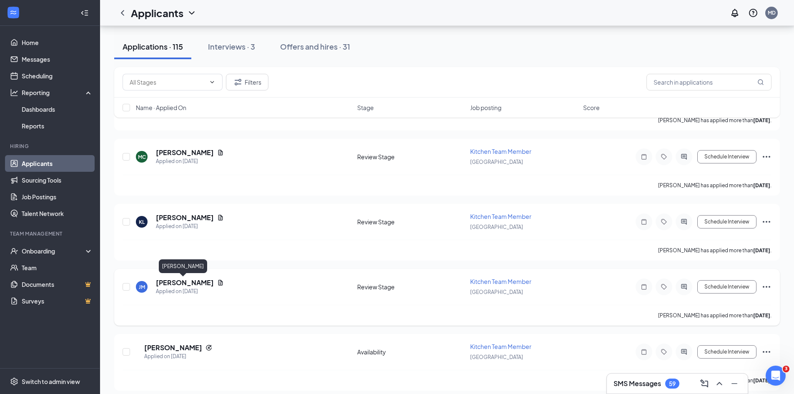
click at [170, 282] on h5 "[PERSON_NAME]" at bounding box center [185, 282] width 58 height 9
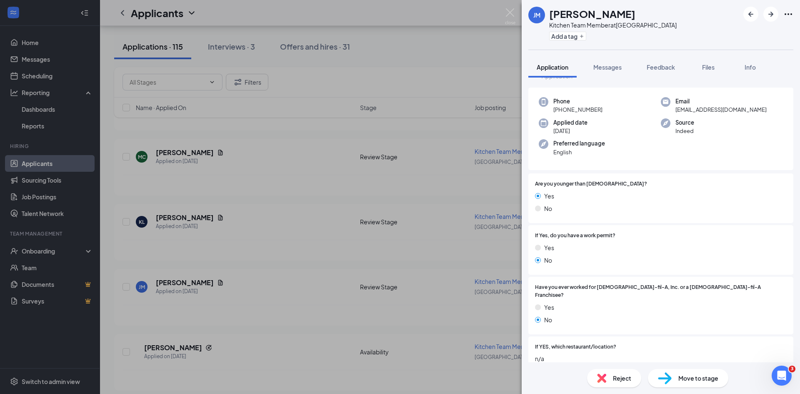
scroll to position [42, 0]
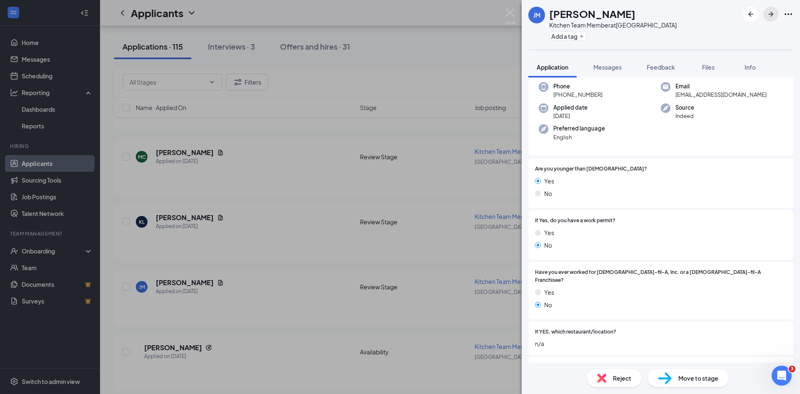
click at [774, 14] on icon "ArrowRight" at bounding box center [771, 14] width 10 height 10
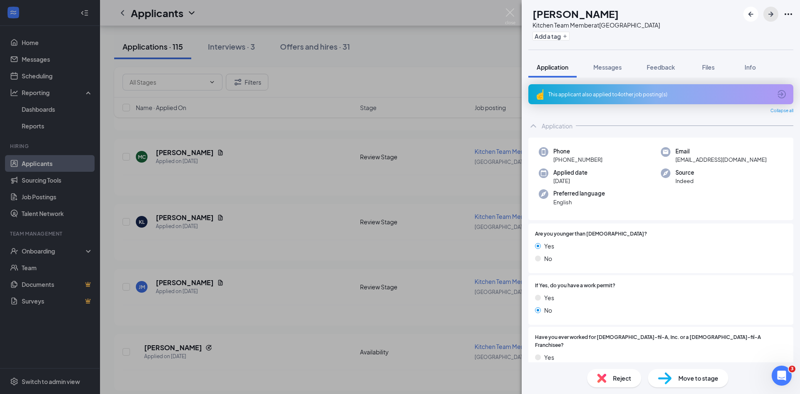
click at [772, 16] on icon "ArrowRight" at bounding box center [771, 14] width 10 height 10
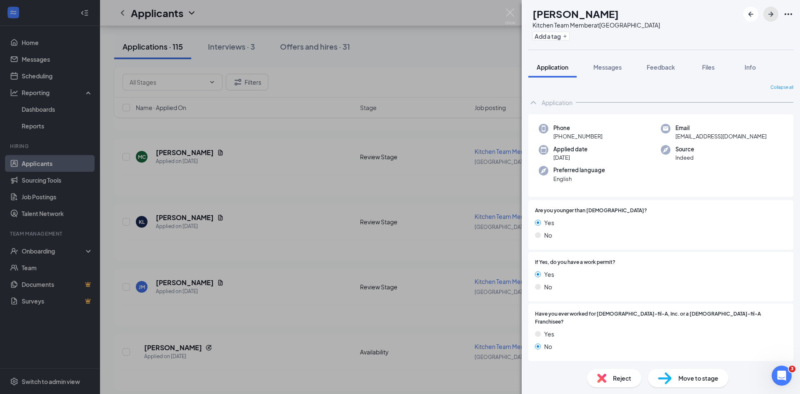
click at [772, 16] on icon "ArrowRight" at bounding box center [771, 14] width 10 height 10
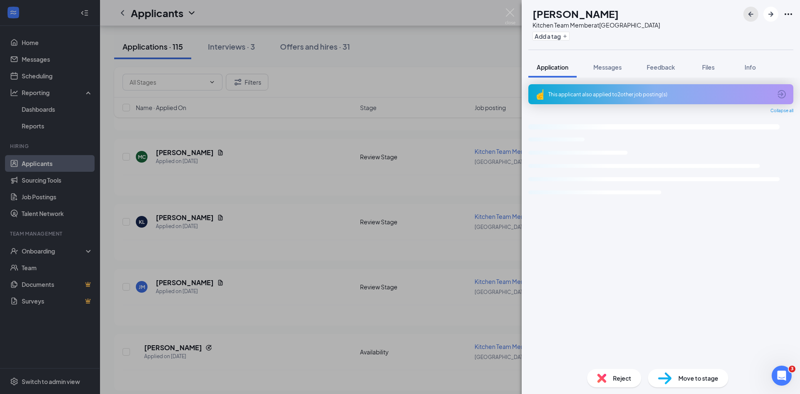
click at [749, 15] on icon "ArrowLeftNew" at bounding box center [750, 14] width 5 height 5
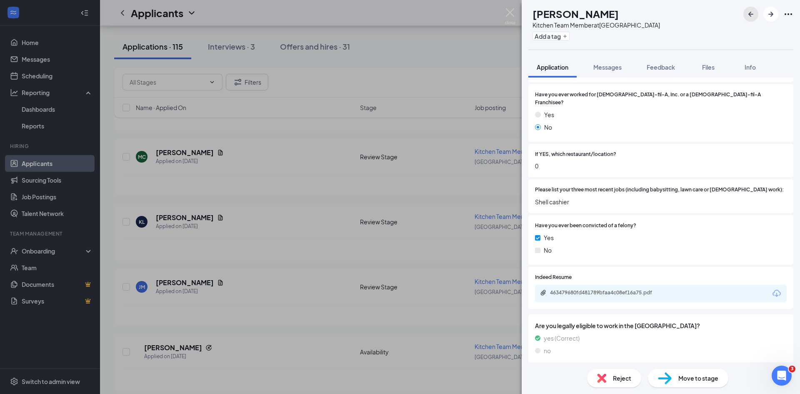
scroll to position [233, 0]
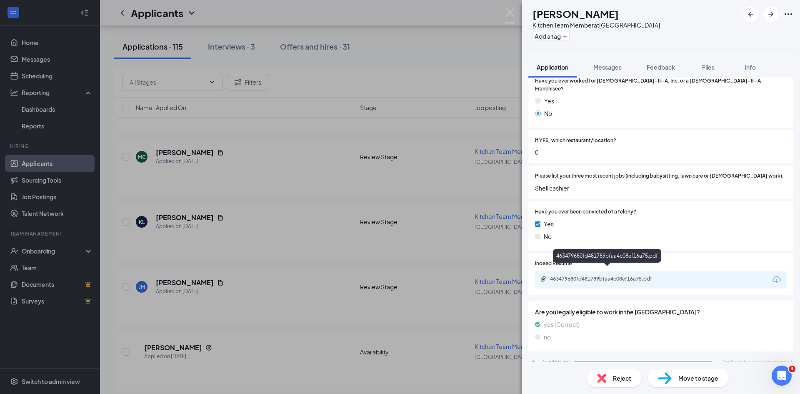
click at [573, 275] on div "463479680fd481789bfaa4c08ef16a75.pdf" at bounding box center [608, 278] width 117 height 7
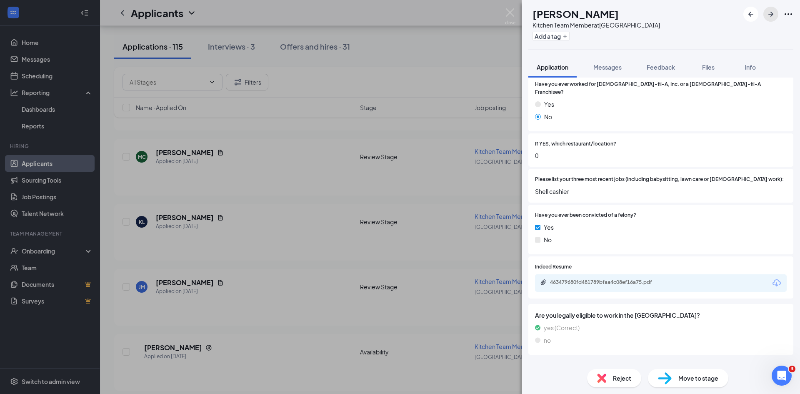
click at [766, 16] on icon "ArrowRight" at bounding box center [771, 14] width 10 height 10
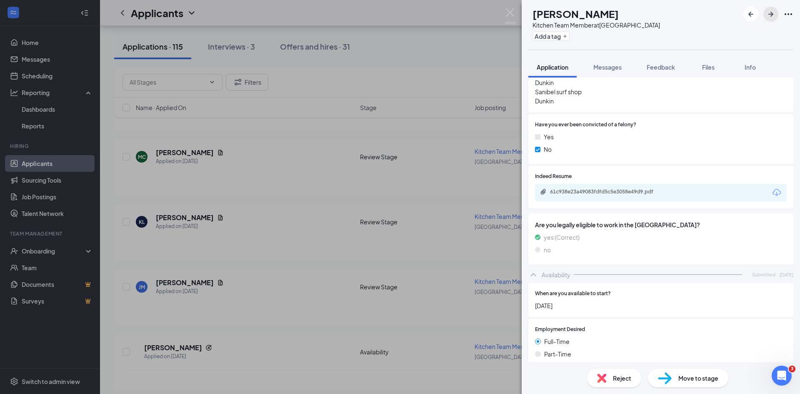
scroll to position [535, 0]
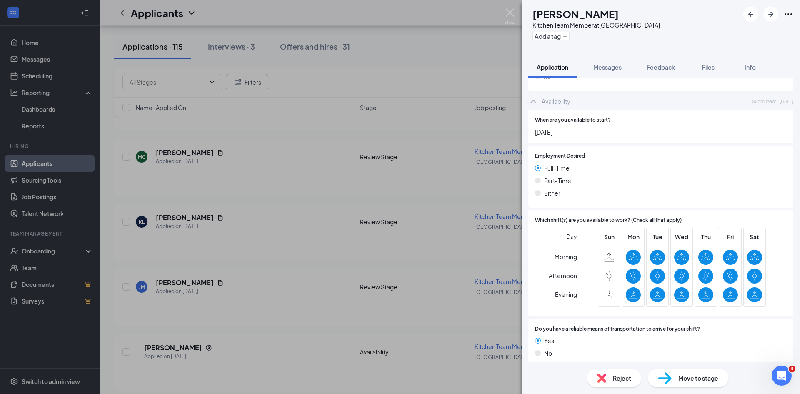
click at [699, 377] on span "Move to stage" at bounding box center [698, 377] width 40 height 9
type input "First Interview (next stage)"
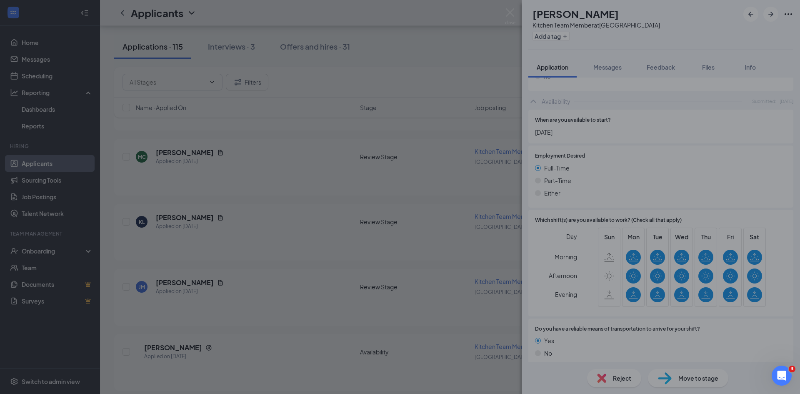
scroll to position [531, 0]
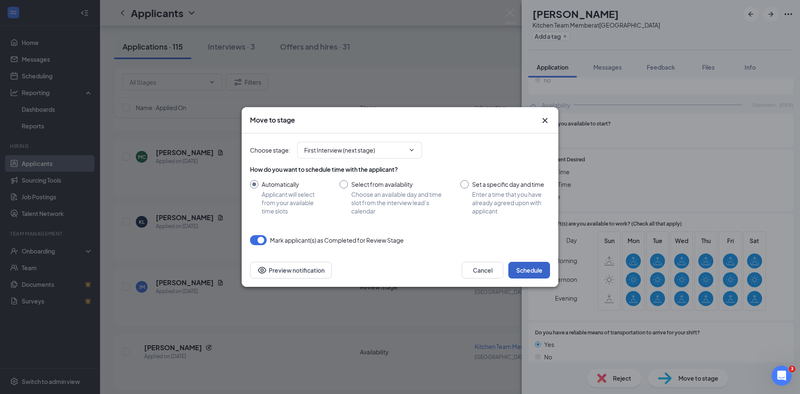
click at [544, 267] on button "Schedule" at bounding box center [529, 270] width 42 height 17
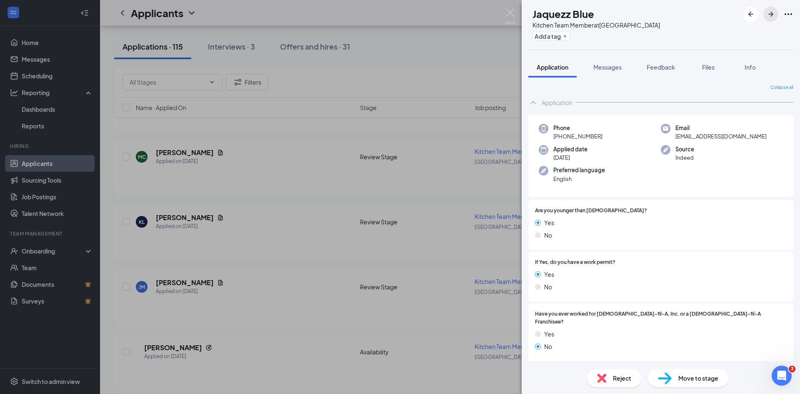
click at [774, 17] on icon "ArrowRight" at bounding box center [771, 14] width 10 height 10
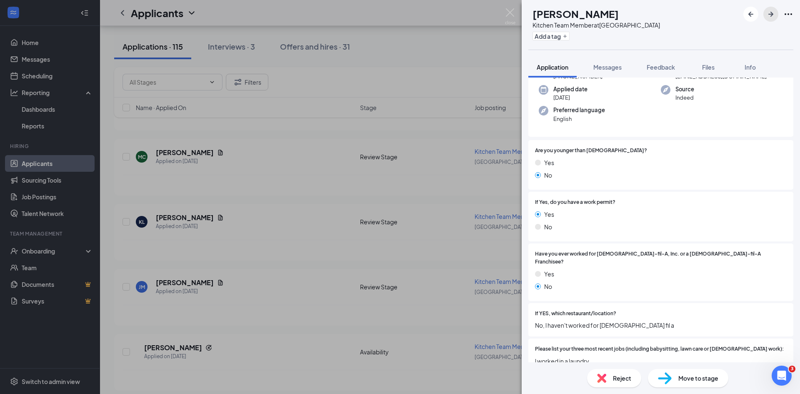
scroll to position [42, 0]
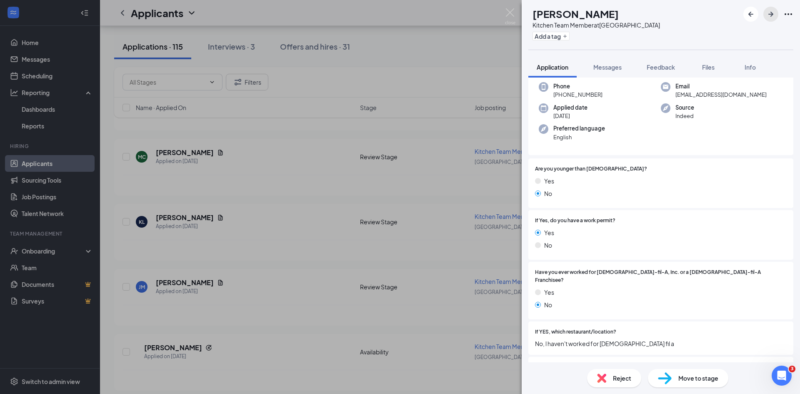
click at [773, 9] on icon "ArrowRight" at bounding box center [771, 14] width 10 height 10
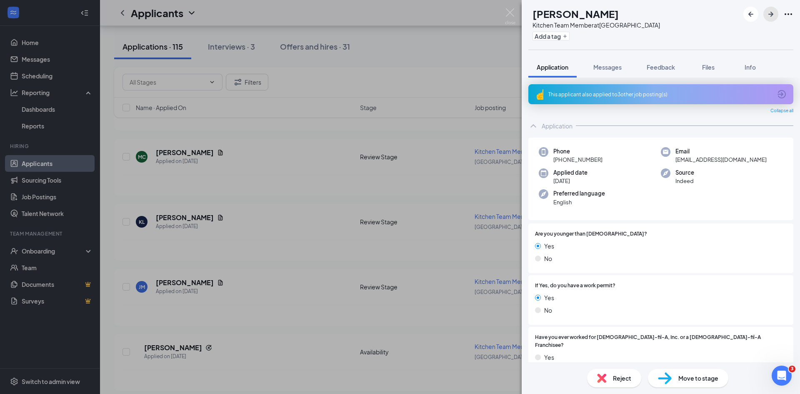
click at [773, 9] on icon "ArrowRight" at bounding box center [771, 14] width 10 height 10
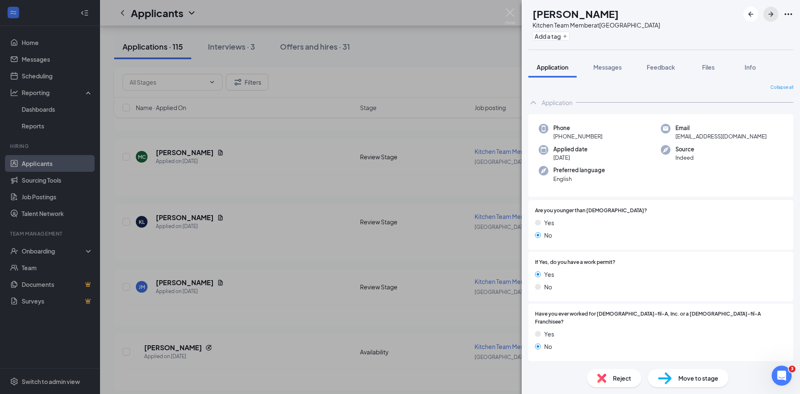
click at [774, 14] on icon "ArrowRight" at bounding box center [771, 14] width 10 height 10
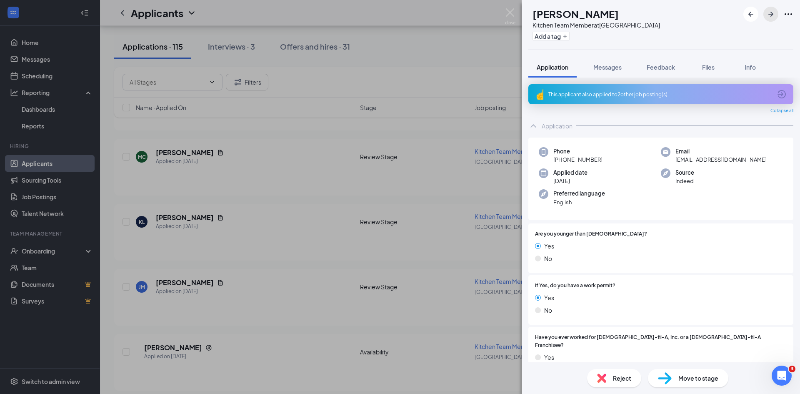
click at [775, 16] on icon "ArrowRight" at bounding box center [771, 14] width 10 height 10
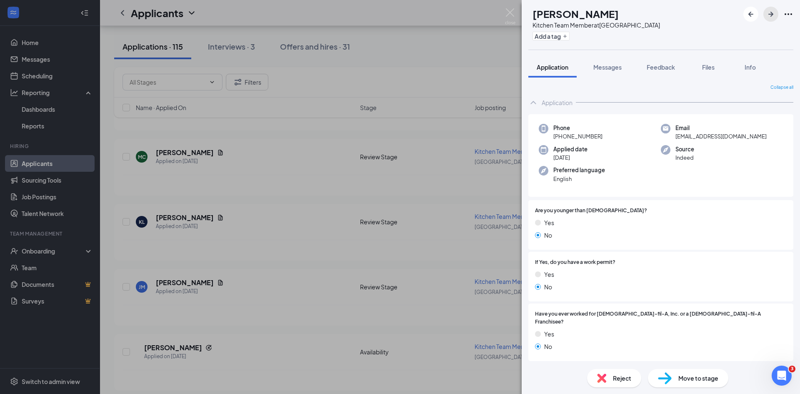
click at [765, 10] on button "button" at bounding box center [770, 14] width 15 height 15
click at [773, 8] on button "button" at bounding box center [770, 14] width 15 height 15
click at [770, 20] on button "button" at bounding box center [770, 14] width 15 height 15
click at [776, 18] on button "button" at bounding box center [770, 14] width 15 height 15
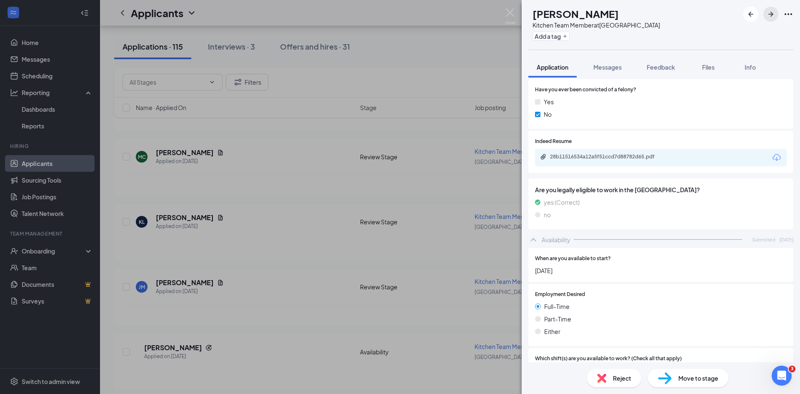
scroll to position [208, 0]
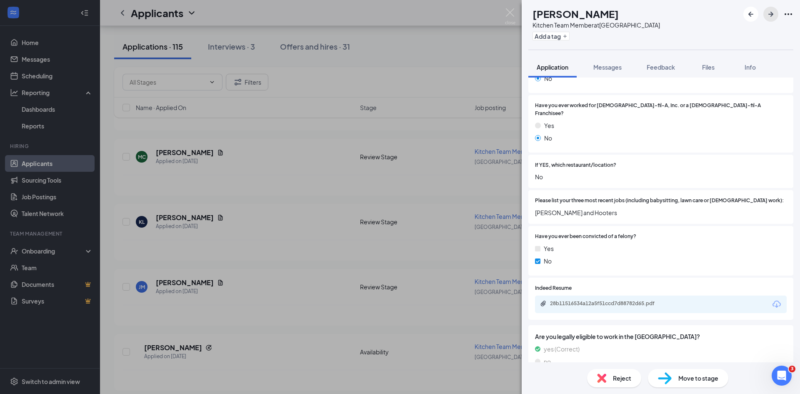
click at [770, 20] on button "button" at bounding box center [770, 14] width 15 height 15
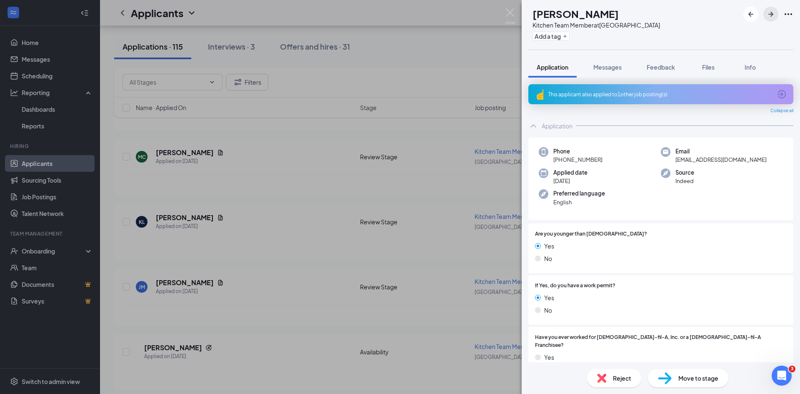
click at [772, 17] on icon "ArrowRight" at bounding box center [771, 14] width 10 height 10
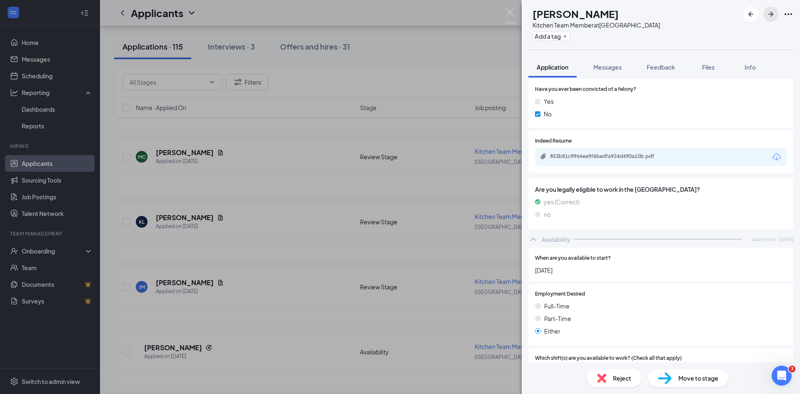
scroll to position [350, 0]
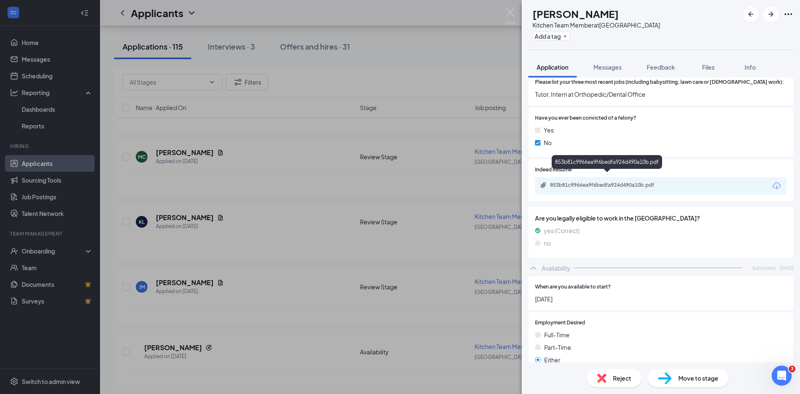
click at [625, 182] on div "853b81c9966ea9f6bedfa924d490a10b.pdf" at bounding box center [608, 185] width 117 height 7
click at [770, 10] on icon "ArrowRight" at bounding box center [771, 14] width 10 height 10
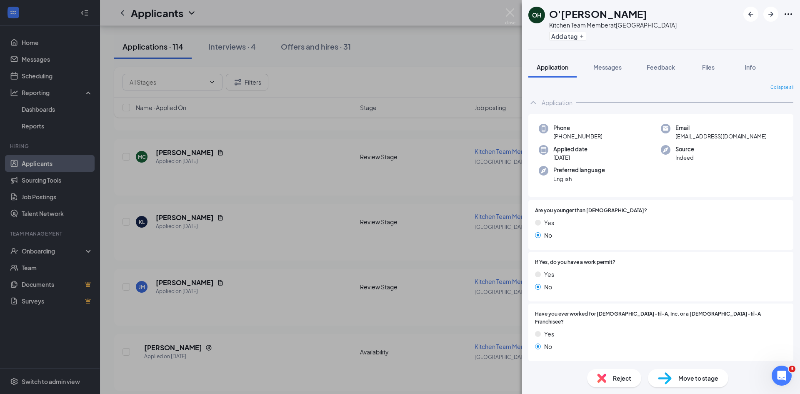
click at [763, 8] on div at bounding box center [768, 14] width 50 height 15
click at [770, 17] on icon "ArrowRight" at bounding box center [771, 14] width 10 height 10
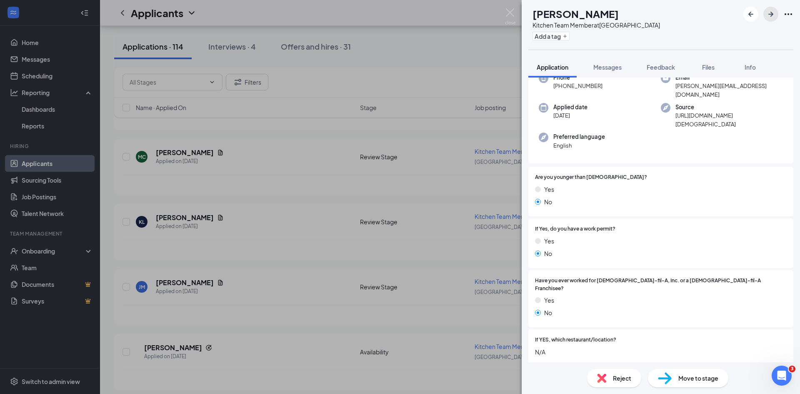
scroll to position [42, 0]
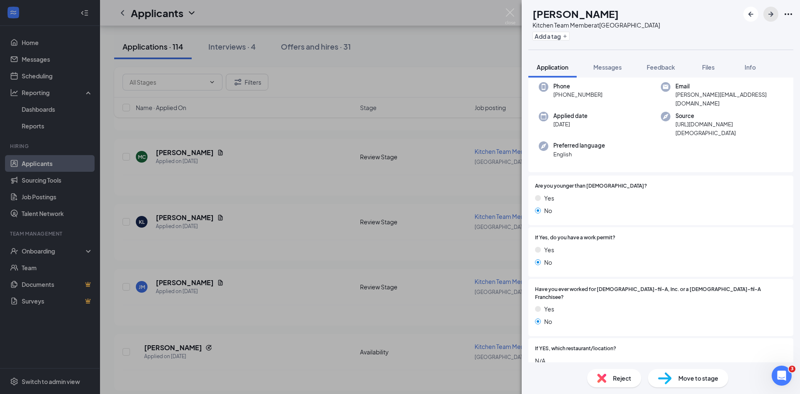
click at [766, 10] on icon "ArrowRight" at bounding box center [771, 14] width 10 height 10
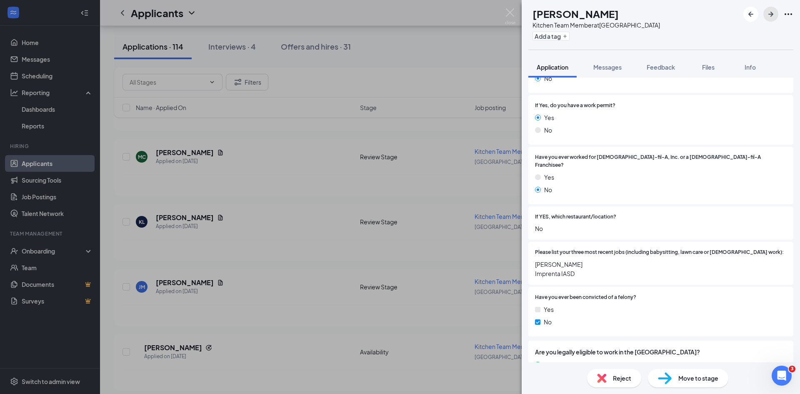
scroll to position [208, 0]
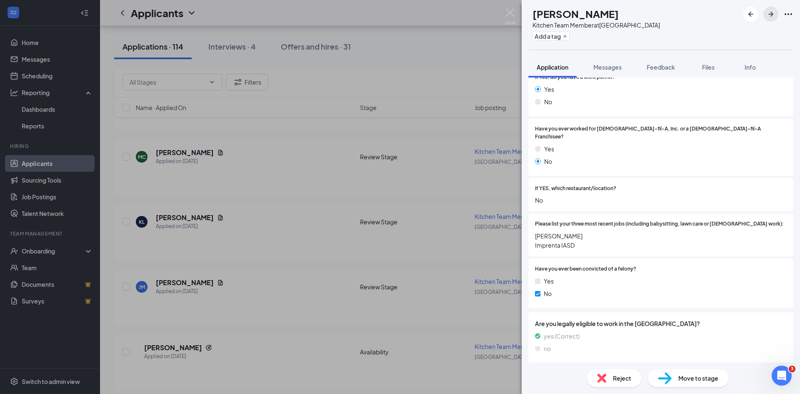
click at [768, 12] on icon "ArrowRight" at bounding box center [771, 14] width 10 height 10
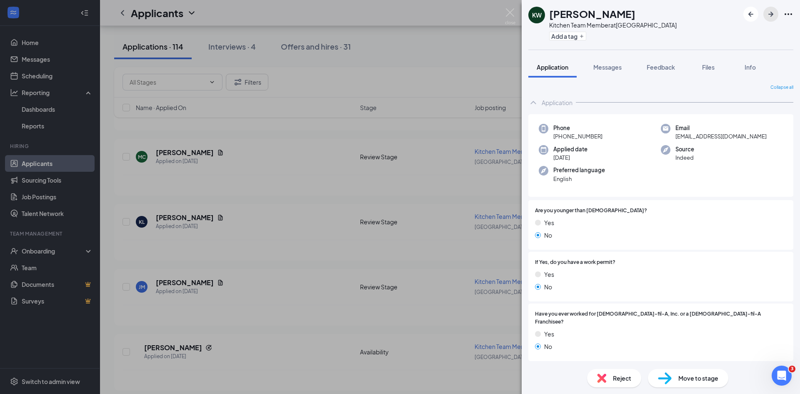
click at [772, 20] on button "button" at bounding box center [770, 14] width 15 height 15
click at [773, 14] on icon "ArrowRight" at bounding box center [770, 14] width 5 height 5
click at [775, 14] on icon "ArrowRight" at bounding box center [771, 14] width 10 height 10
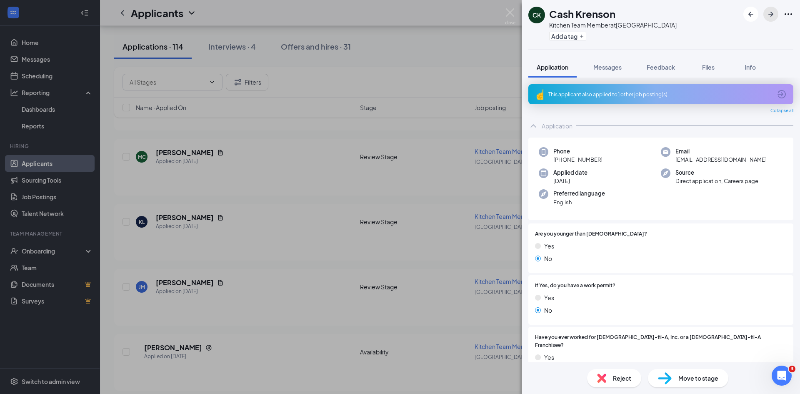
click at [775, 14] on icon "ArrowRight" at bounding box center [771, 14] width 10 height 10
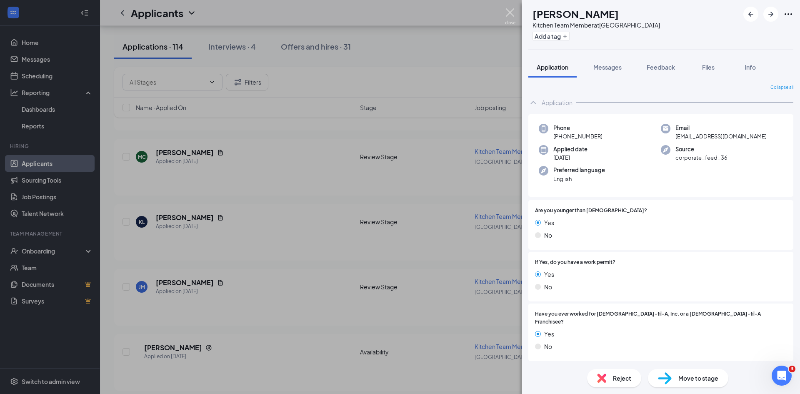
drag, startPoint x: 510, startPoint y: 14, endPoint x: 510, endPoint y: 121, distance: 107.1
click at [510, 15] on img at bounding box center [510, 16] width 10 height 16
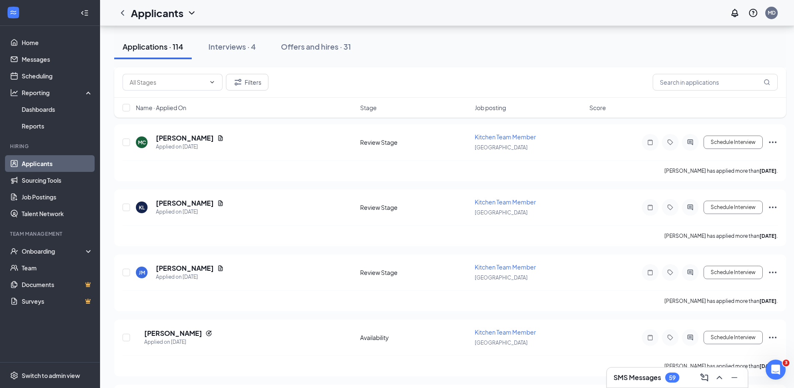
scroll to position [2432, 0]
click at [651, 373] on h3 "SMS Messages" at bounding box center [637, 377] width 48 height 9
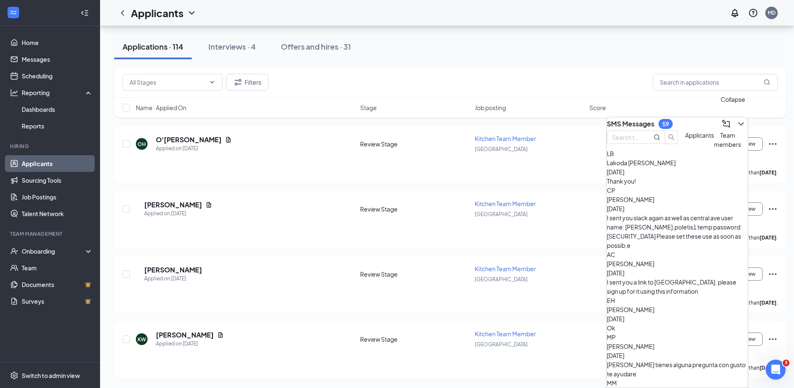
click at [737, 119] on icon "ChevronDown" at bounding box center [741, 124] width 10 height 10
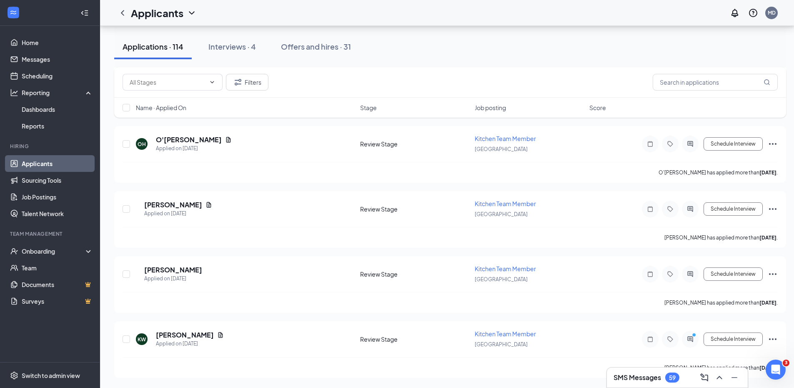
click at [170, 44] on div "Applications · 114" at bounding box center [153, 46] width 61 height 10
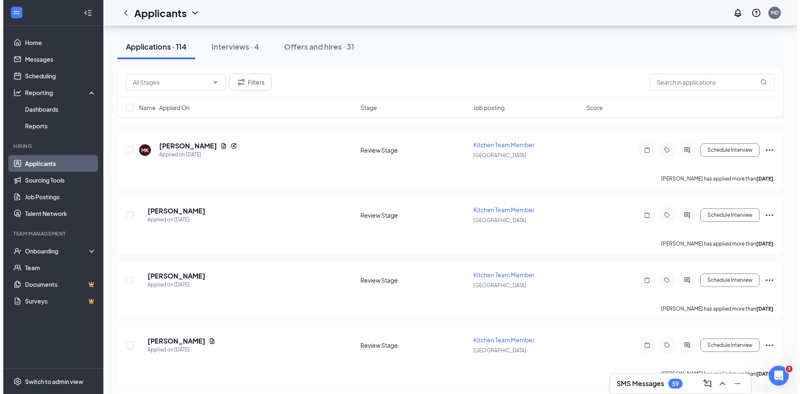
scroll to position [4059, 0]
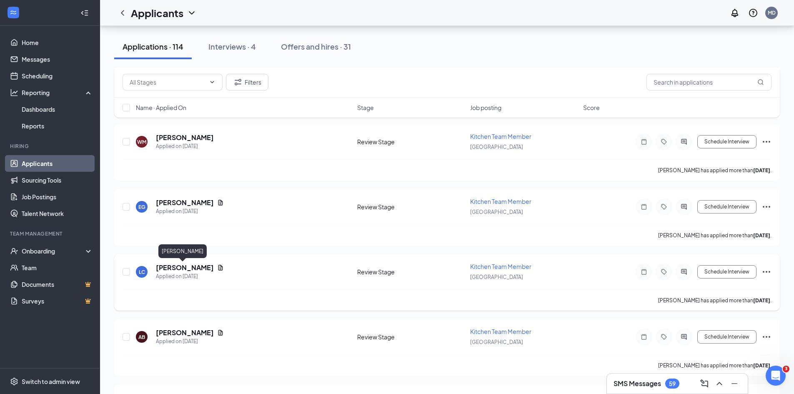
click at [186, 269] on h5 "[PERSON_NAME]" at bounding box center [185, 267] width 58 height 9
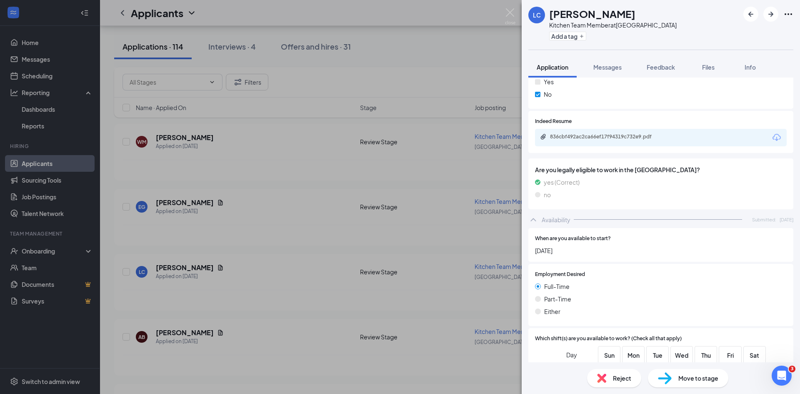
scroll to position [458, 0]
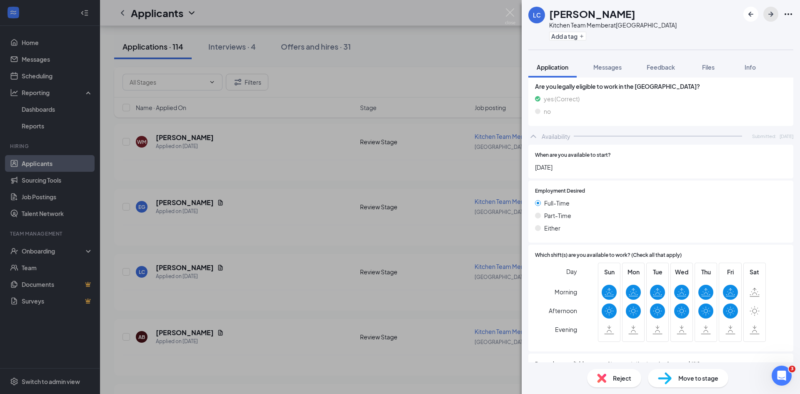
click at [771, 11] on icon "ArrowRight" at bounding box center [771, 14] width 10 height 10
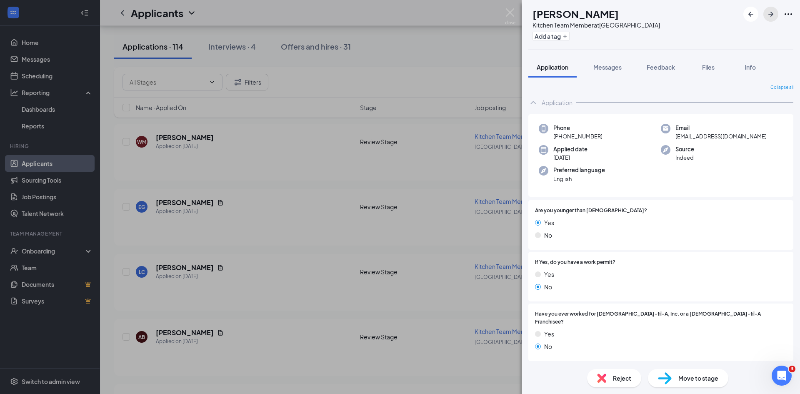
click at [768, 11] on icon "ArrowRight" at bounding box center [771, 14] width 10 height 10
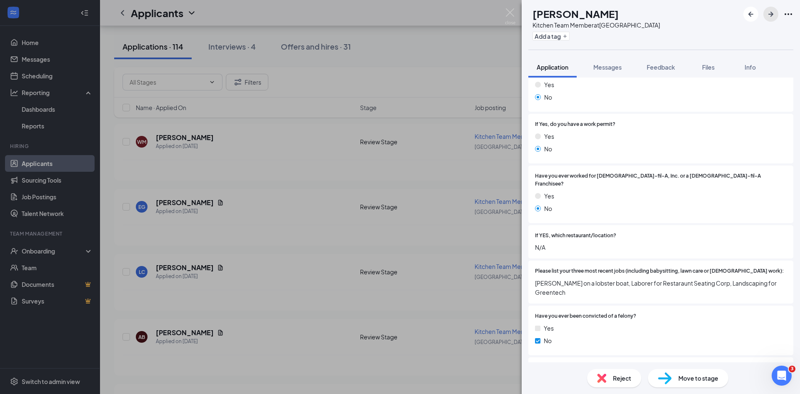
scroll to position [167, 0]
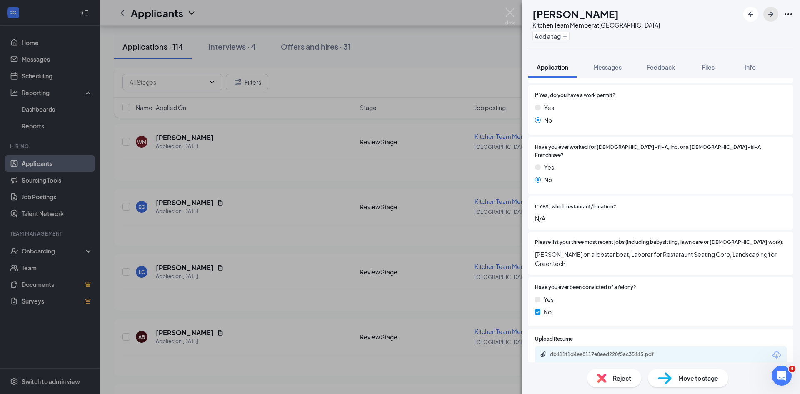
click at [771, 16] on icon "ArrowRight" at bounding box center [770, 14] width 5 height 5
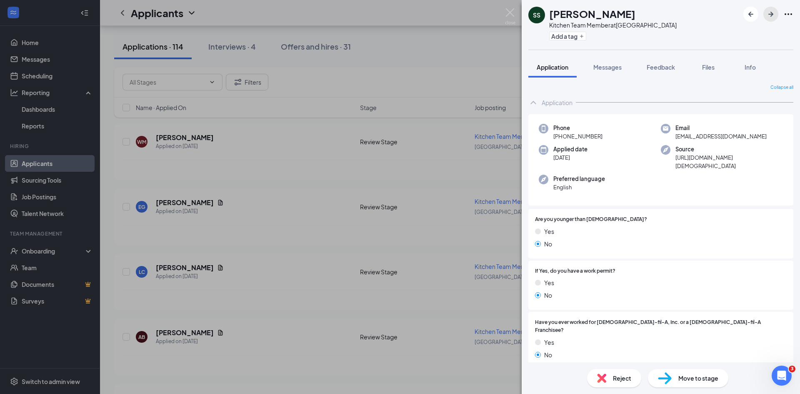
click at [771, 17] on icon "ArrowRight" at bounding box center [771, 14] width 10 height 10
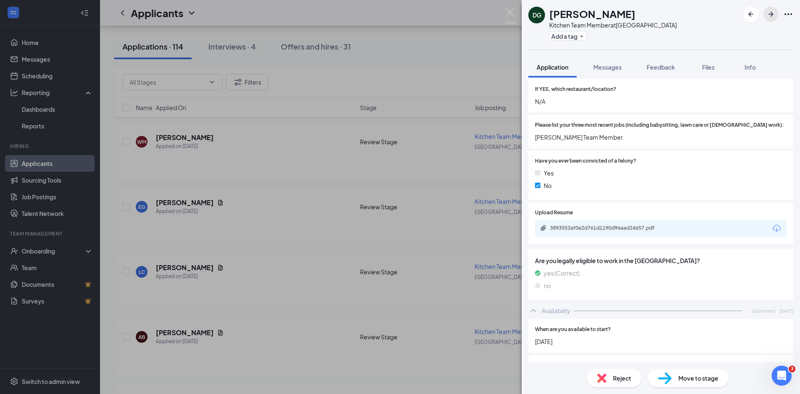
scroll to position [243, 0]
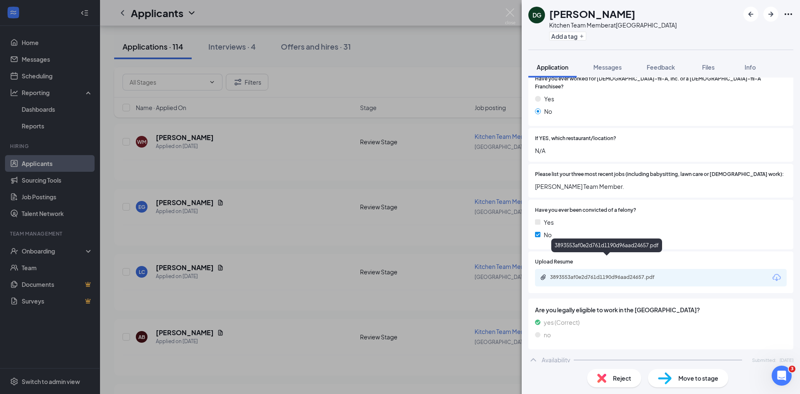
click at [588, 274] on div "3893553af0e2d761d1190d96aad24657.pdf" at bounding box center [608, 277] width 117 height 7
click at [719, 376] on div "Move to stage" at bounding box center [688, 378] width 80 height 18
type input "First Interview (next stage)"
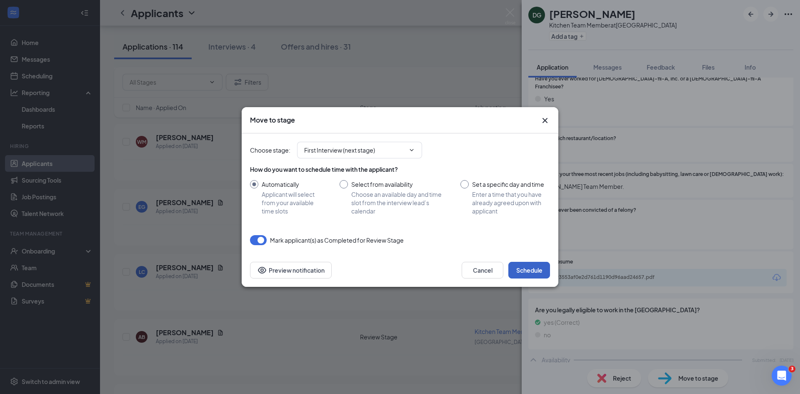
click at [526, 265] on button "Schedule" at bounding box center [529, 270] width 42 height 17
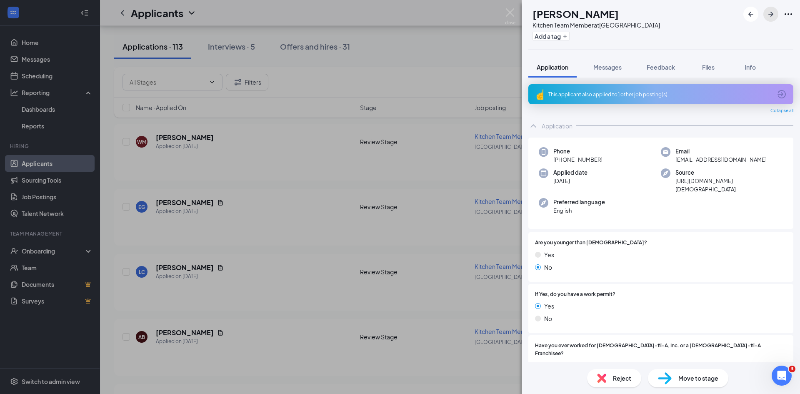
click at [769, 18] on icon "ArrowRight" at bounding box center [771, 14] width 10 height 10
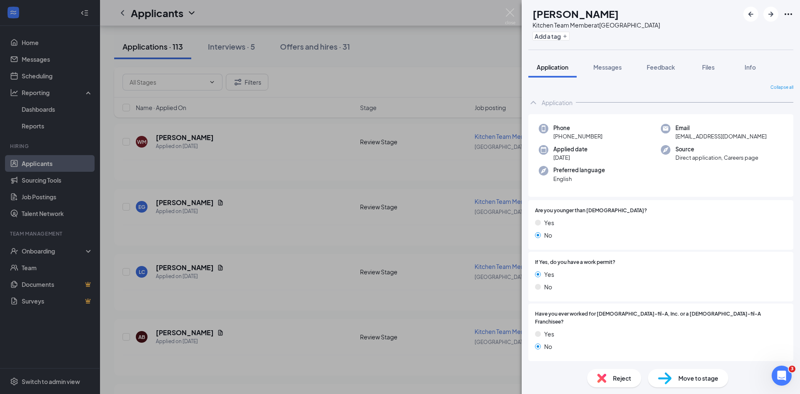
click at [712, 380] on span "Move to stage" at bounding box center [698, 377] width 40 height 9
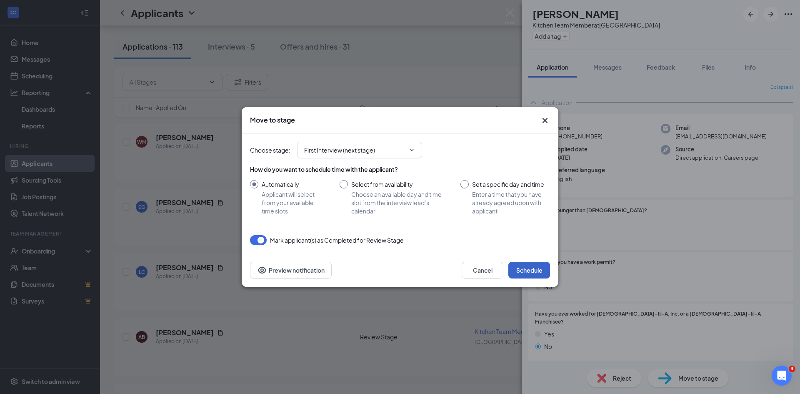
click at [519, 267] on button "Schedule" at bounding box center [529, 270] width 42 height 17
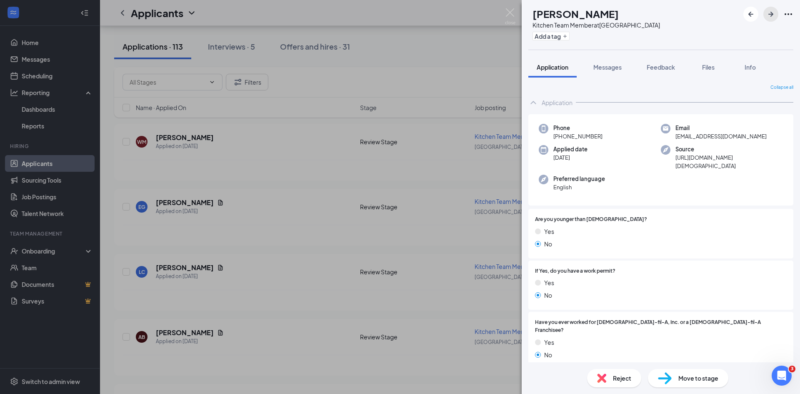
click at [769, 10] on icon "ArrowRight" at bounding box center [771, 14] width 10 height 10
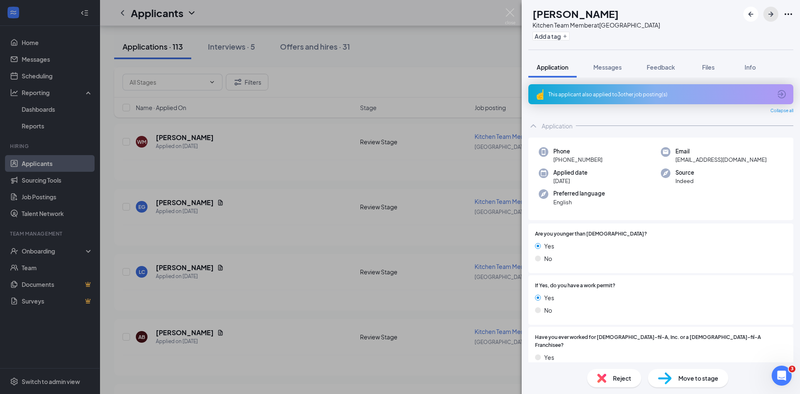
click at [769, 10] on icon "ArrowRight" at bounding box center [771, 14] width 10 height 10
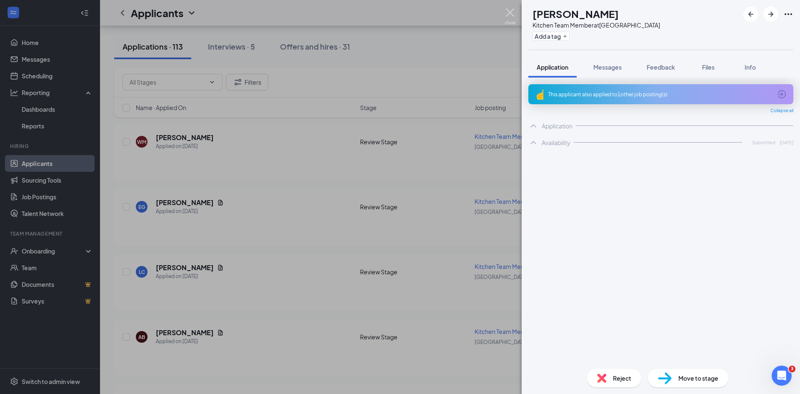
click at [508, 12] on img at bounding box center [510, 16] width 10 height 16
